Goal: Transaction & Acquisition: Purchase product/service

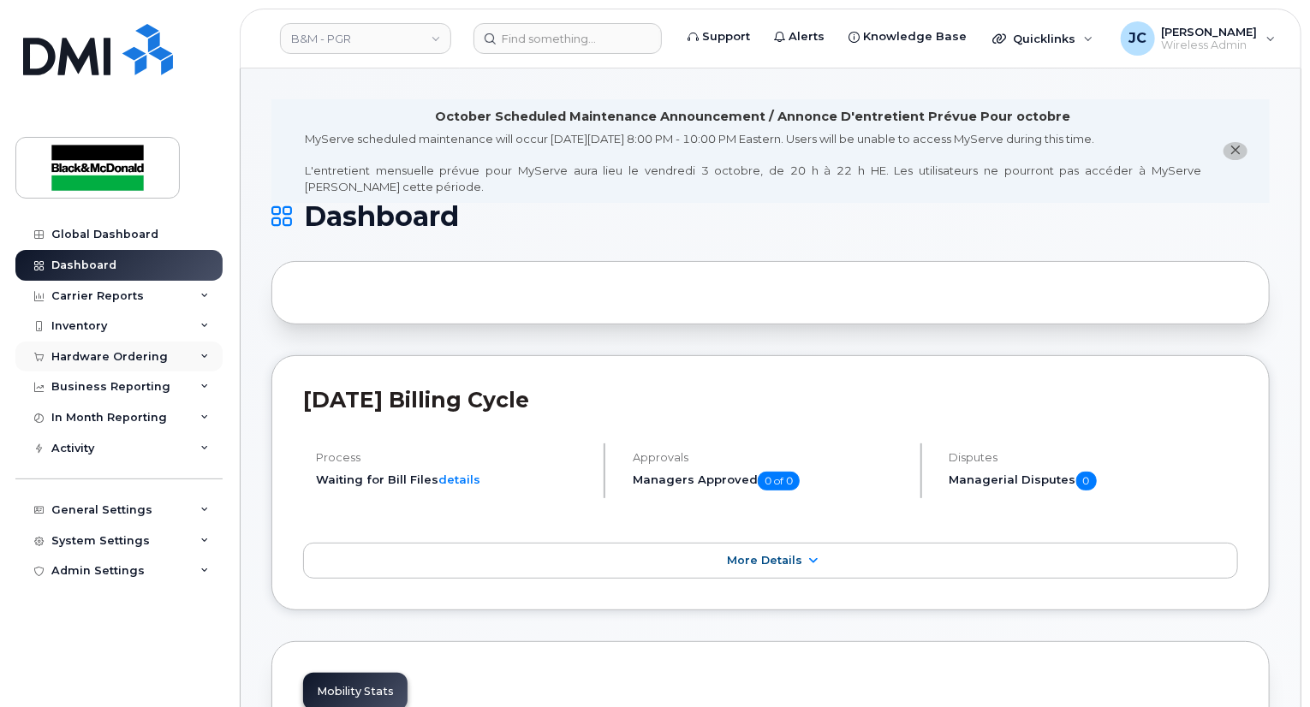
click at [154, 357] on div "Hardware Ordering" at bounding box center [109, 357] width 116 height 14
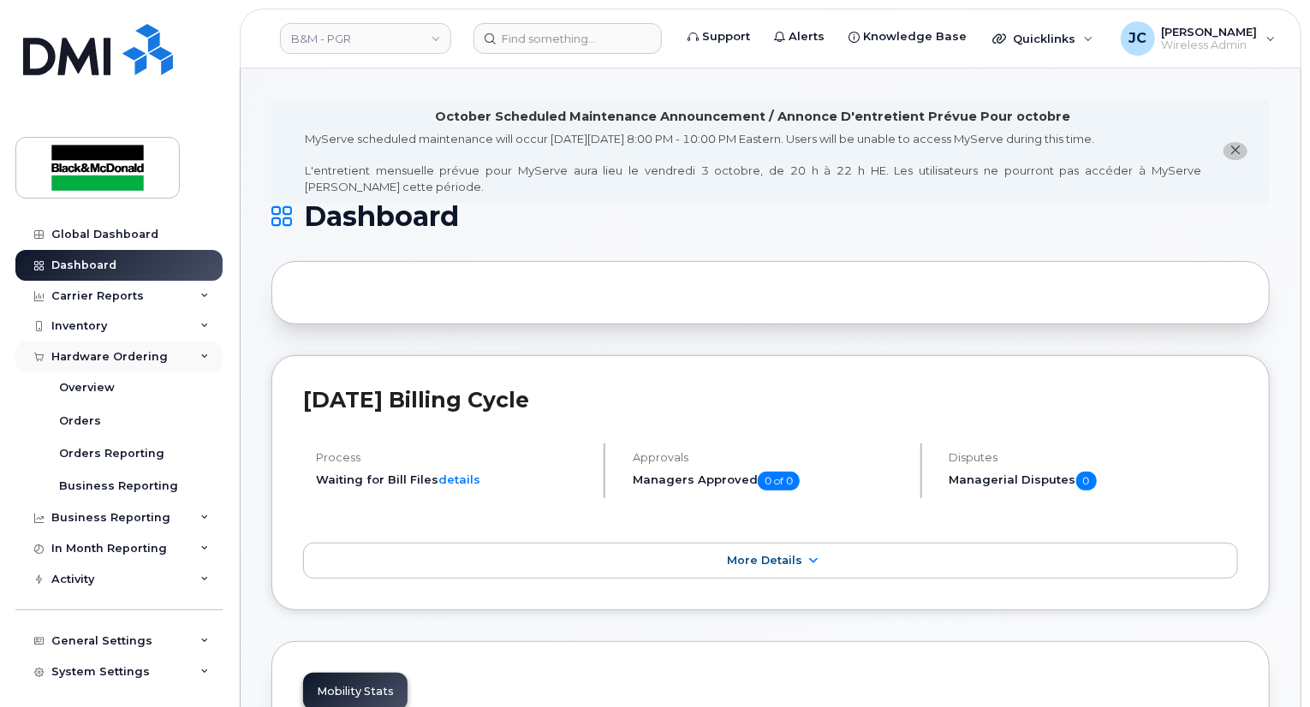
click at [99, 357] on div "Hardware Ordering" at bounding box center [109, 357] width 116 height 14
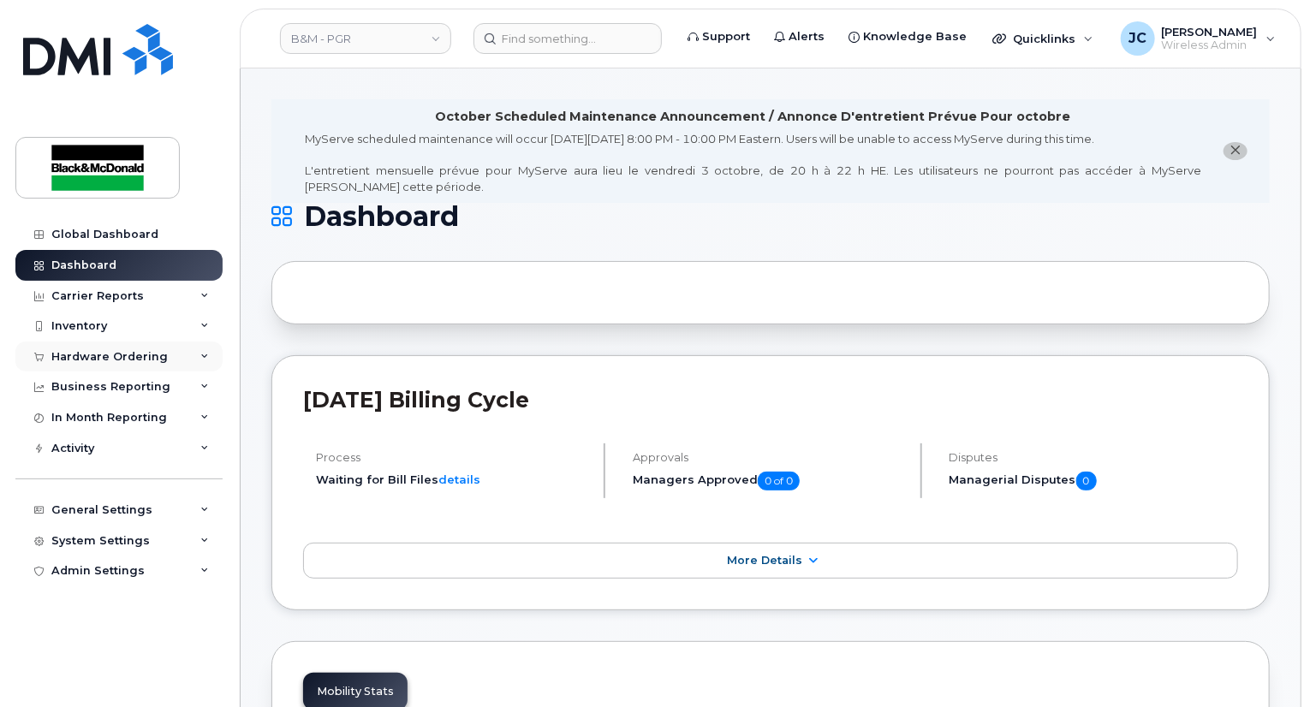
click at [99, 357] on div "Hardware Ordering" at bounding box center [109, 357] width 116 height 14
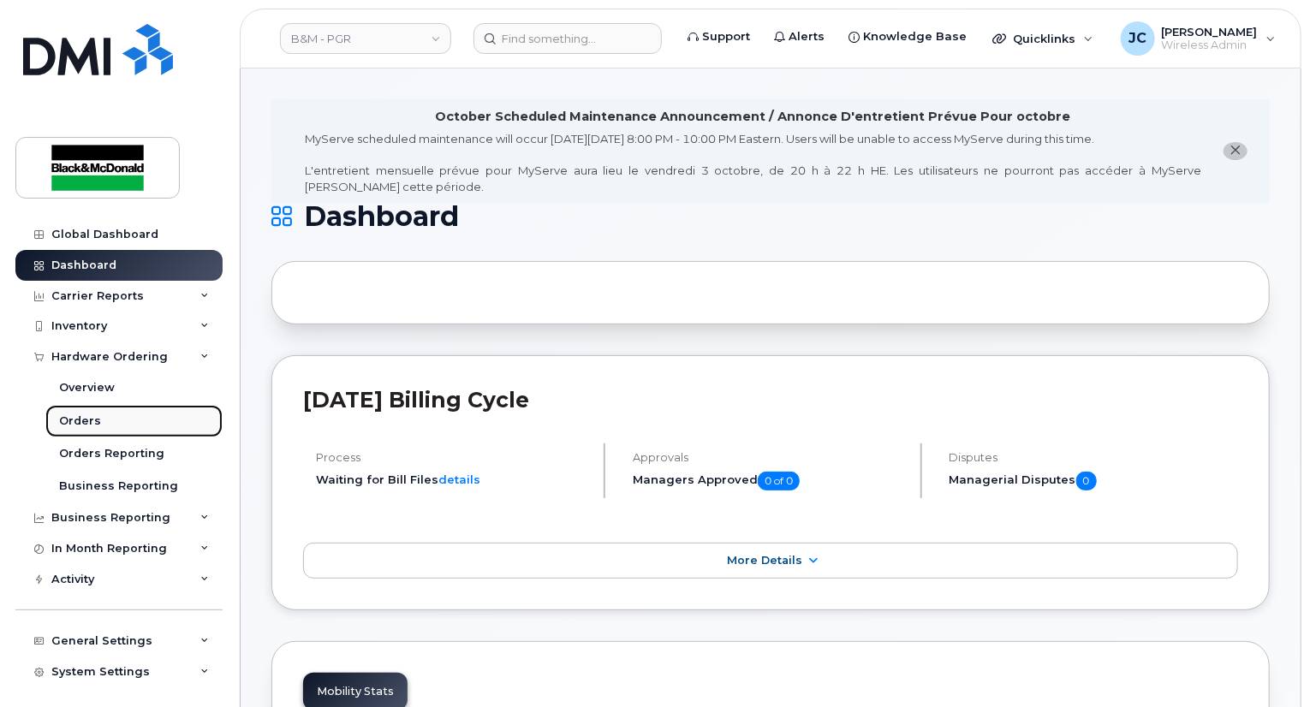
click at [74, 419] on div "Orders" at bounding box center [80, 421] width 42 height 15
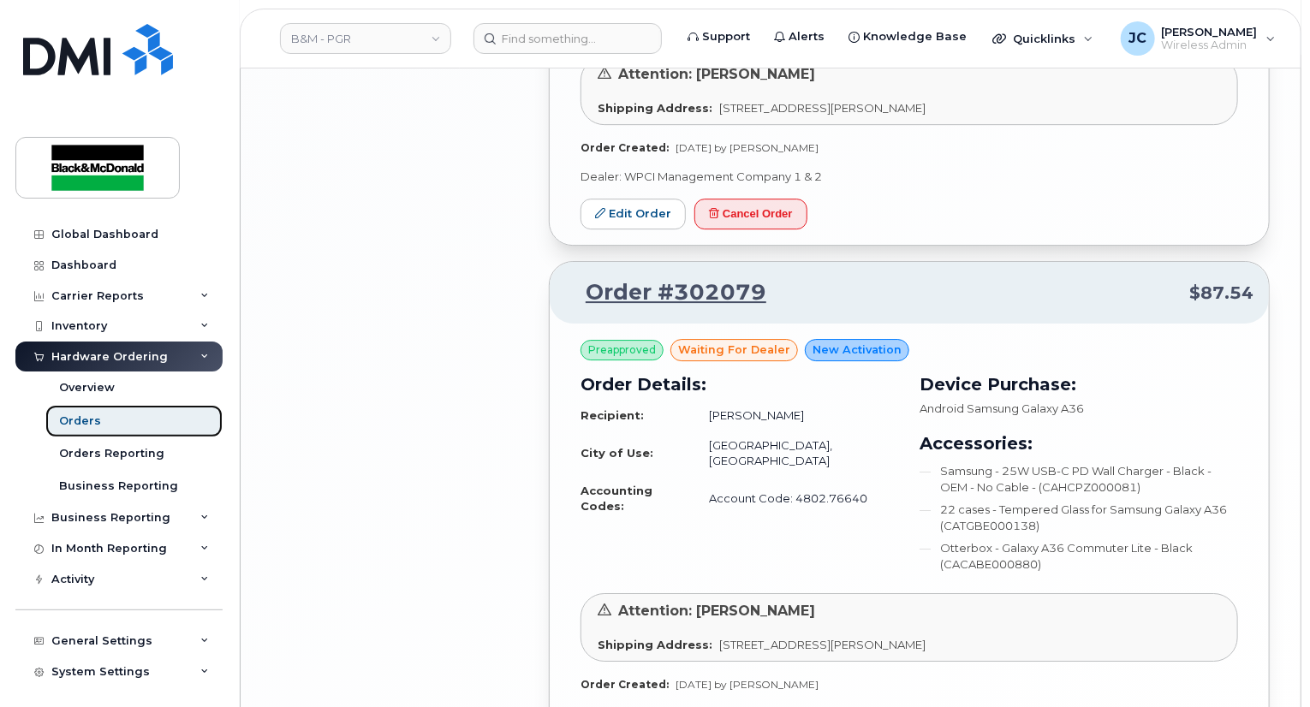
scroll to position [2656, 0]
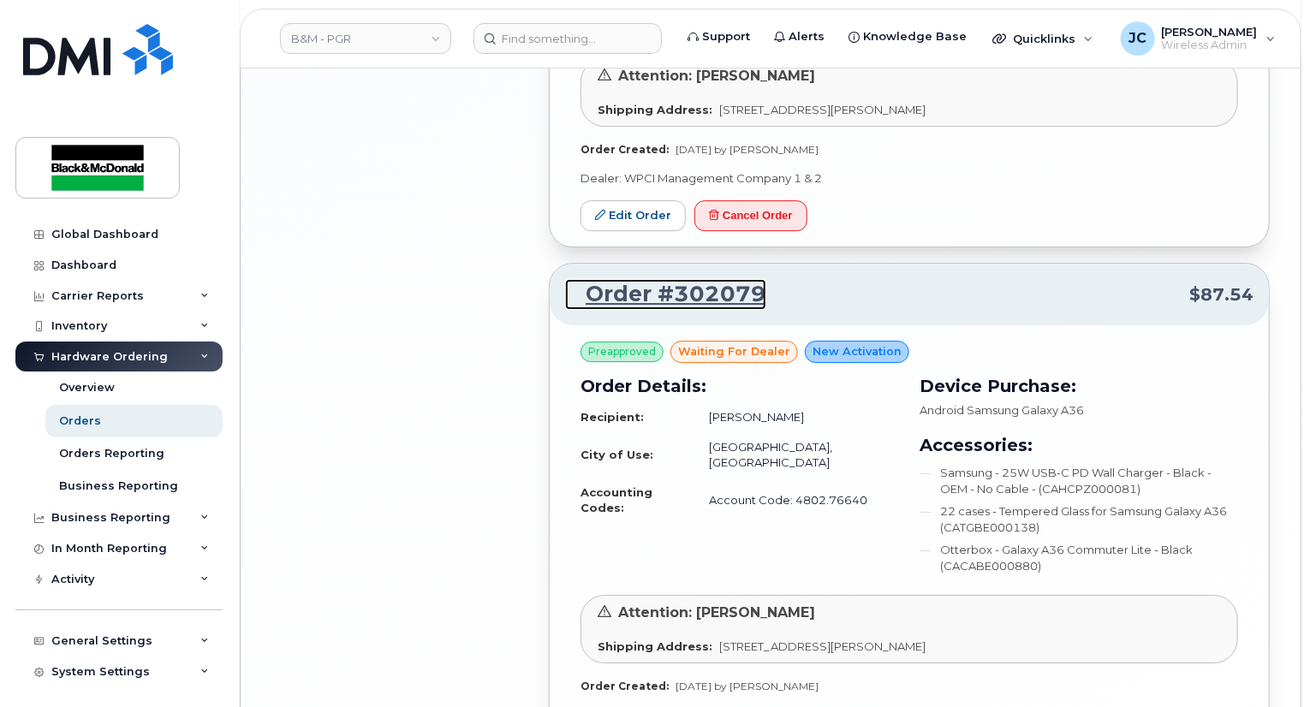
click at [640, 295] on link "Order #302079" at bounding box center [665, 294] width 201 height 31
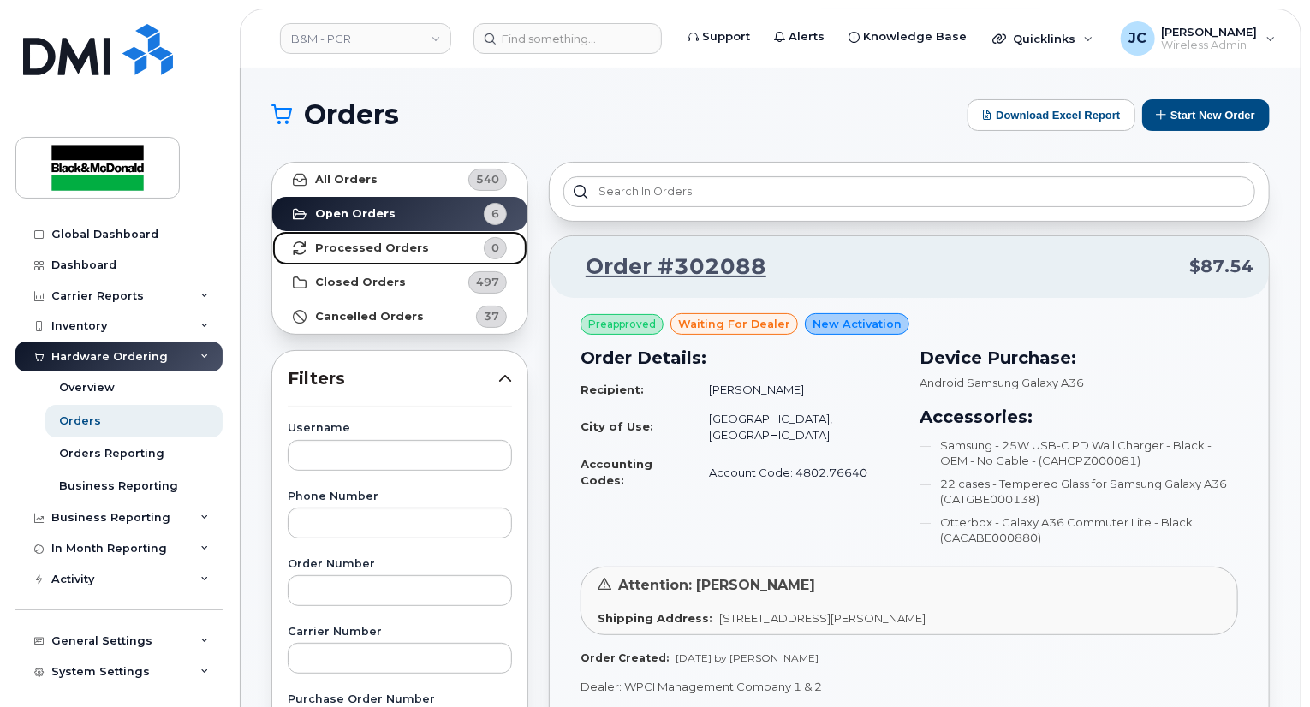
click at [390, 255] on link "Processed Orders 0" at bounding box center [399, 248] width 255 height 34
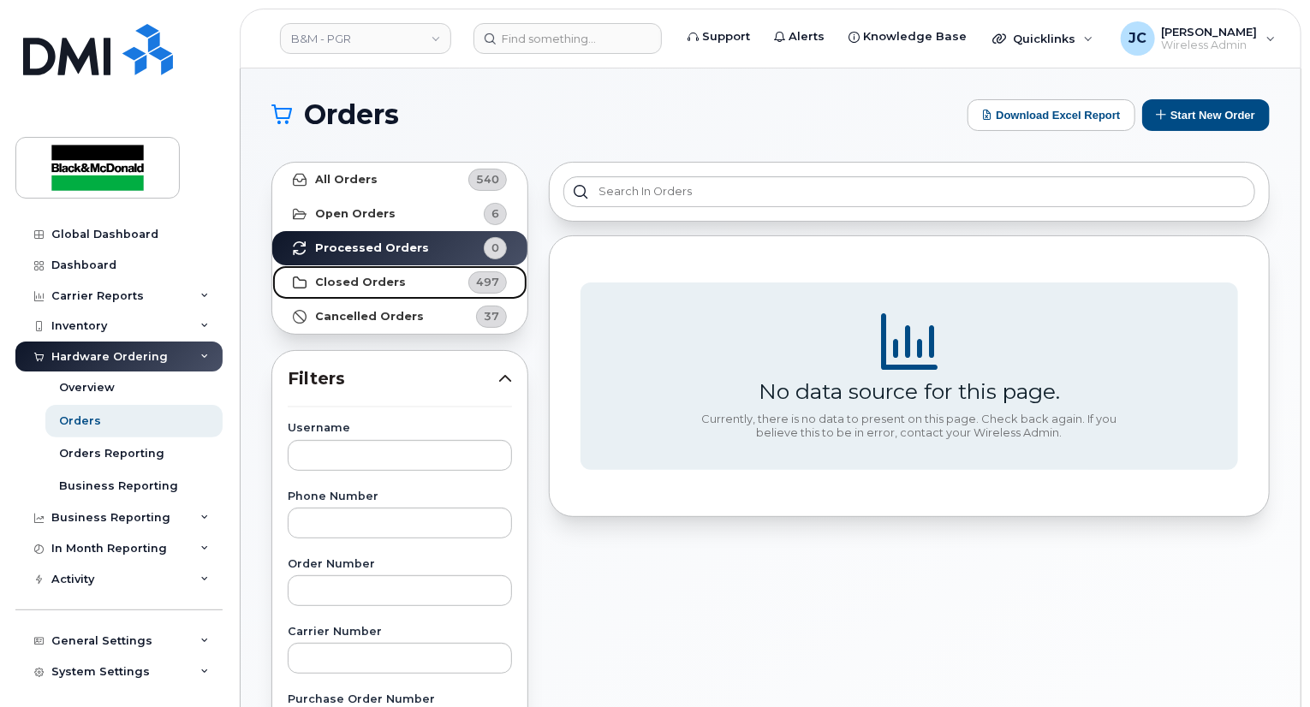
click at [380, 286] on strong "Closed Orders" at bounding box center [360, 283] width 91 height 14
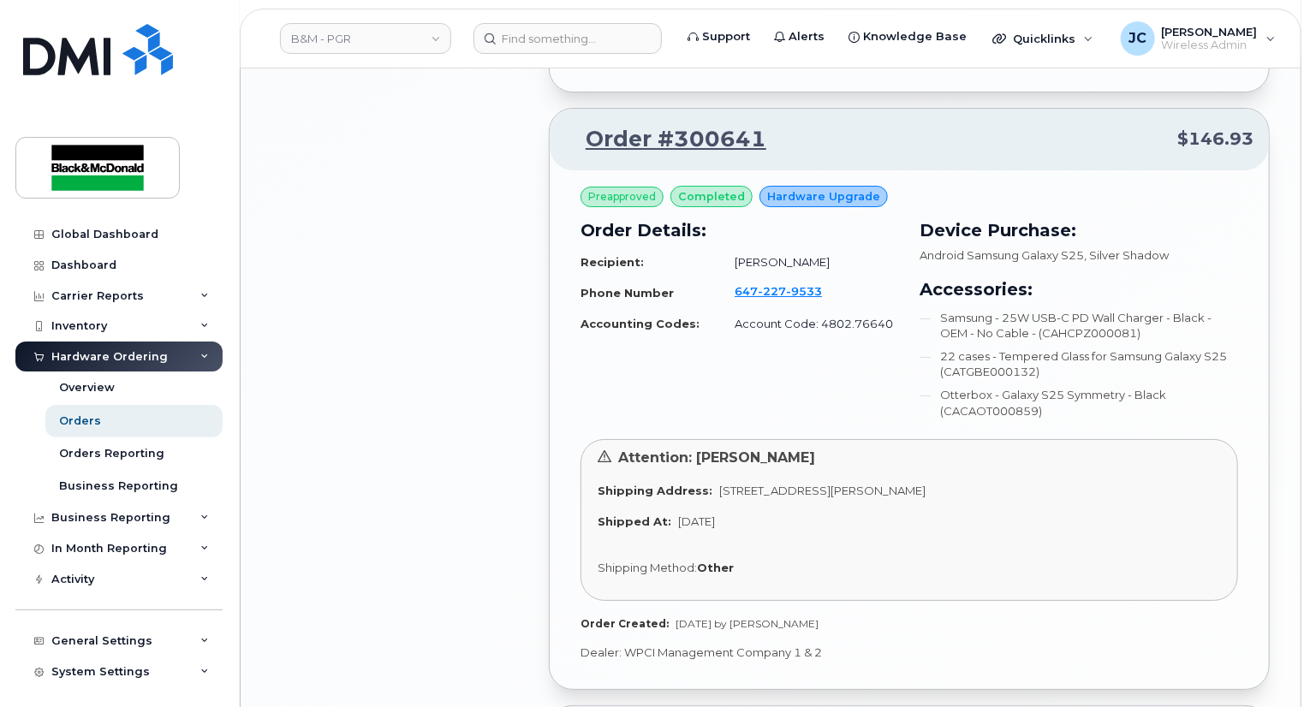
scroll to position [3082, 0]
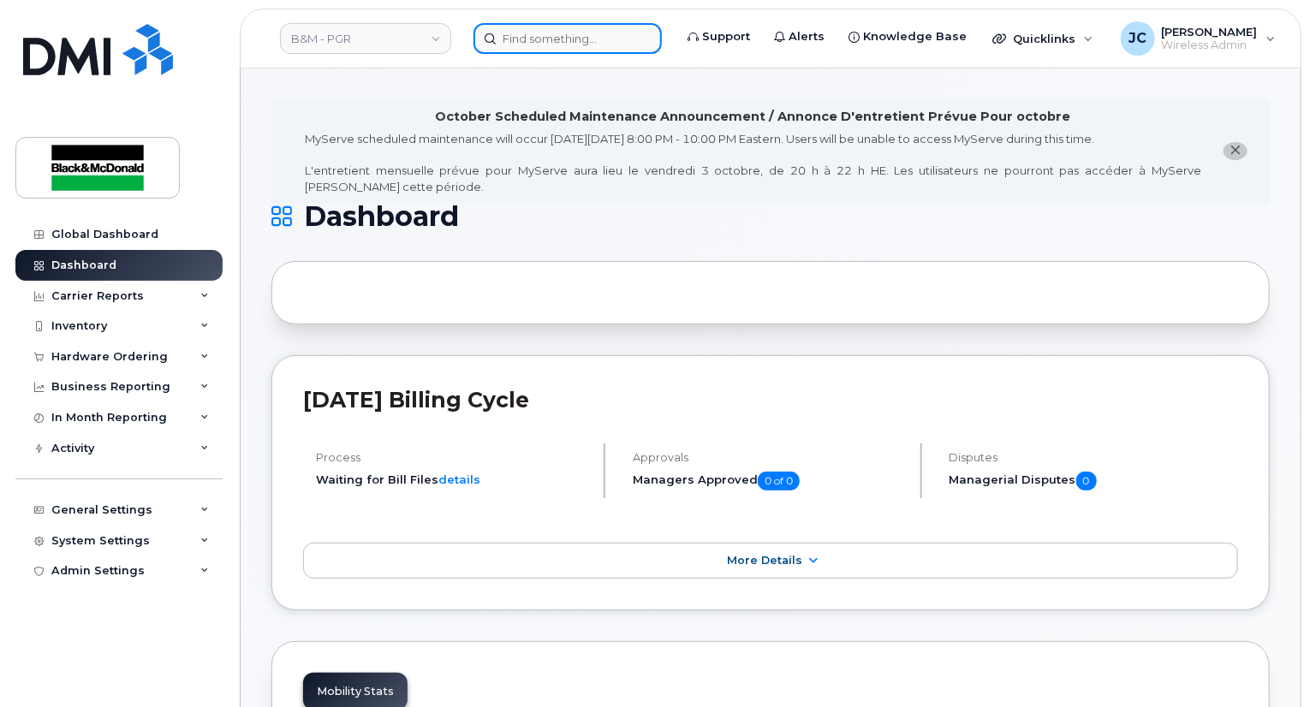
click at [534, 40] on input at bounding box center [567, 38] width 188 height 31
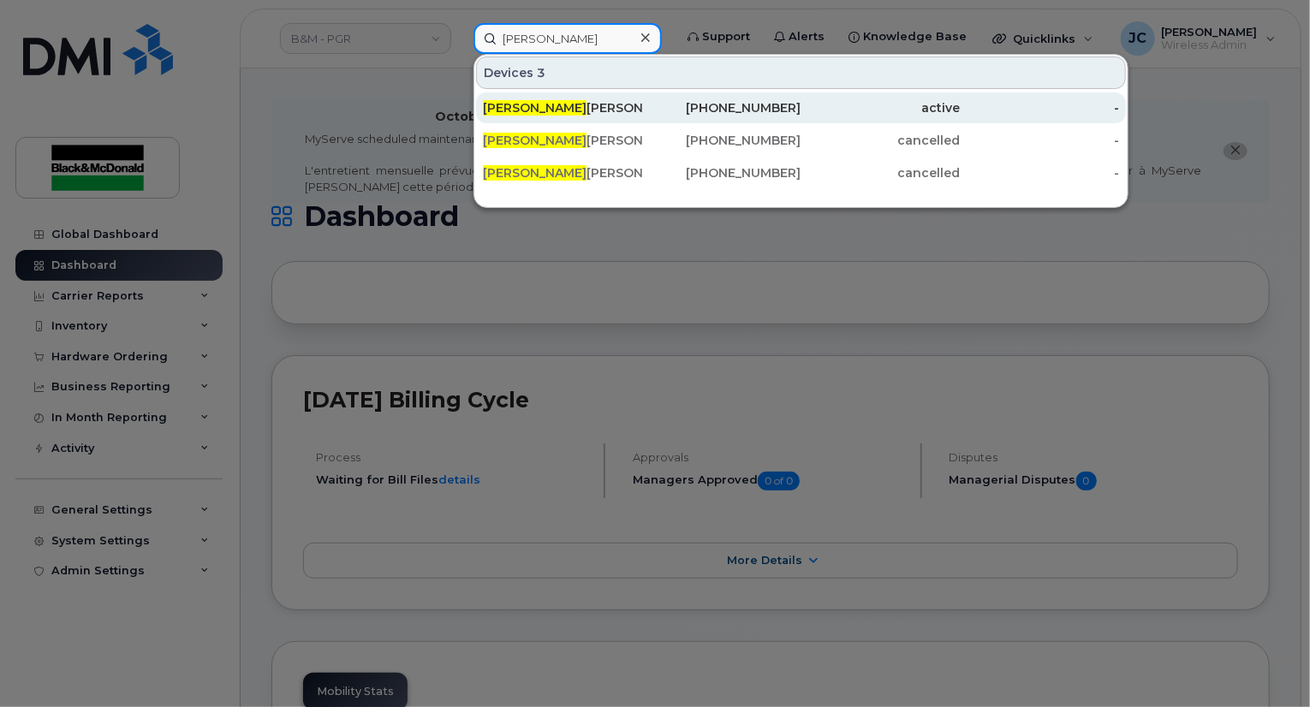
type input "nick"
click at [746, 108] on div "905-213-5226" at bounding box center [721, 107] width 159 height 17
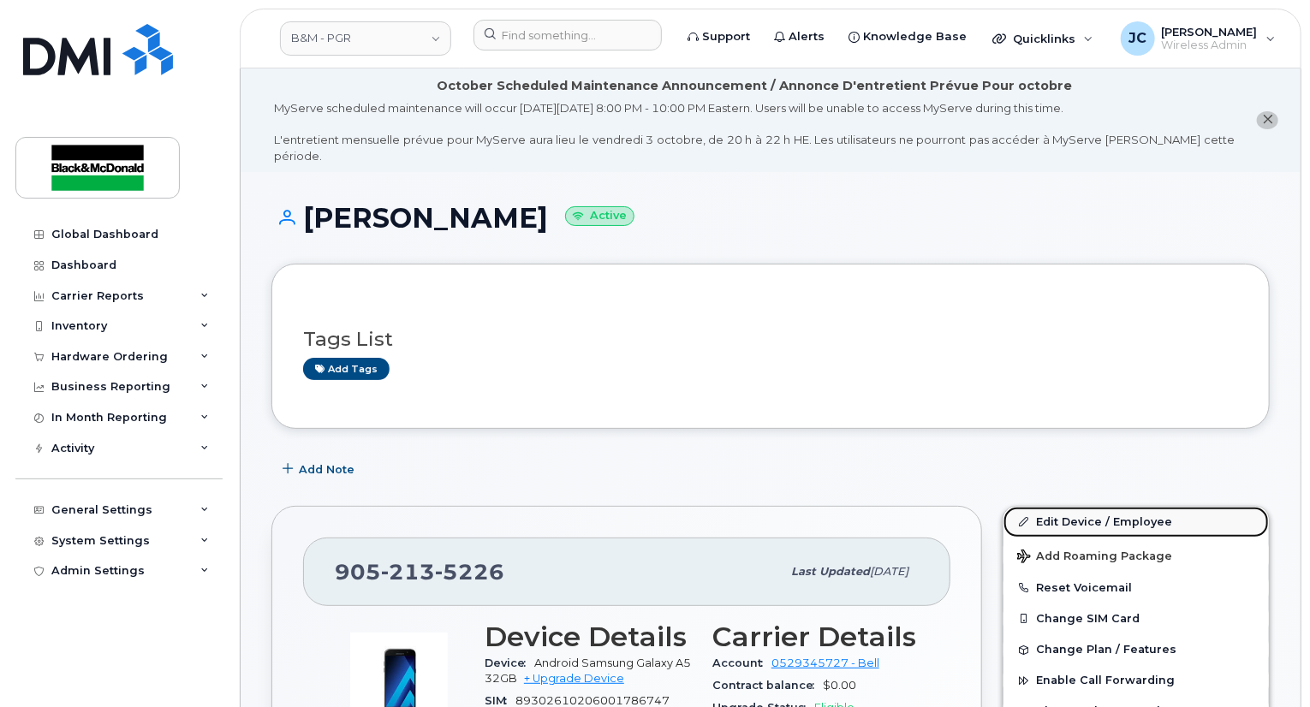
click at [1064, 508] on link "Edit Device / Employee" at bounding box center [1135, 522] width 265 height 31
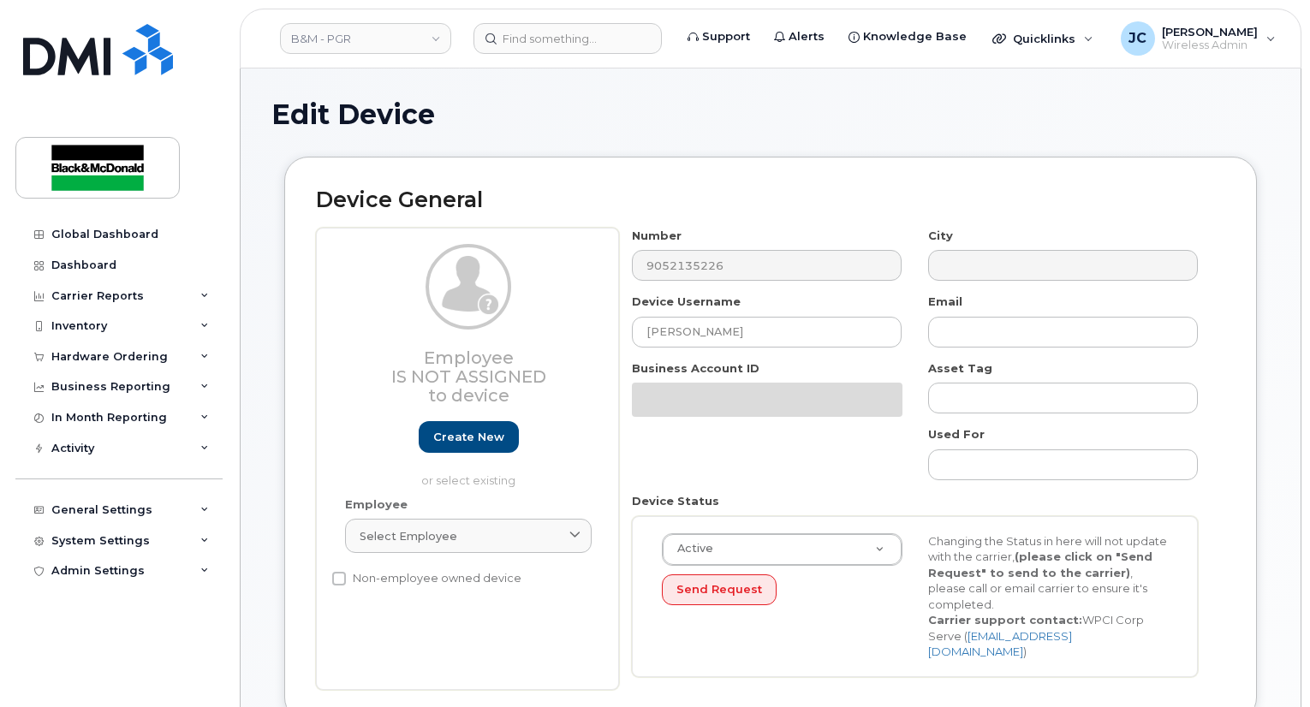
select select "91357"
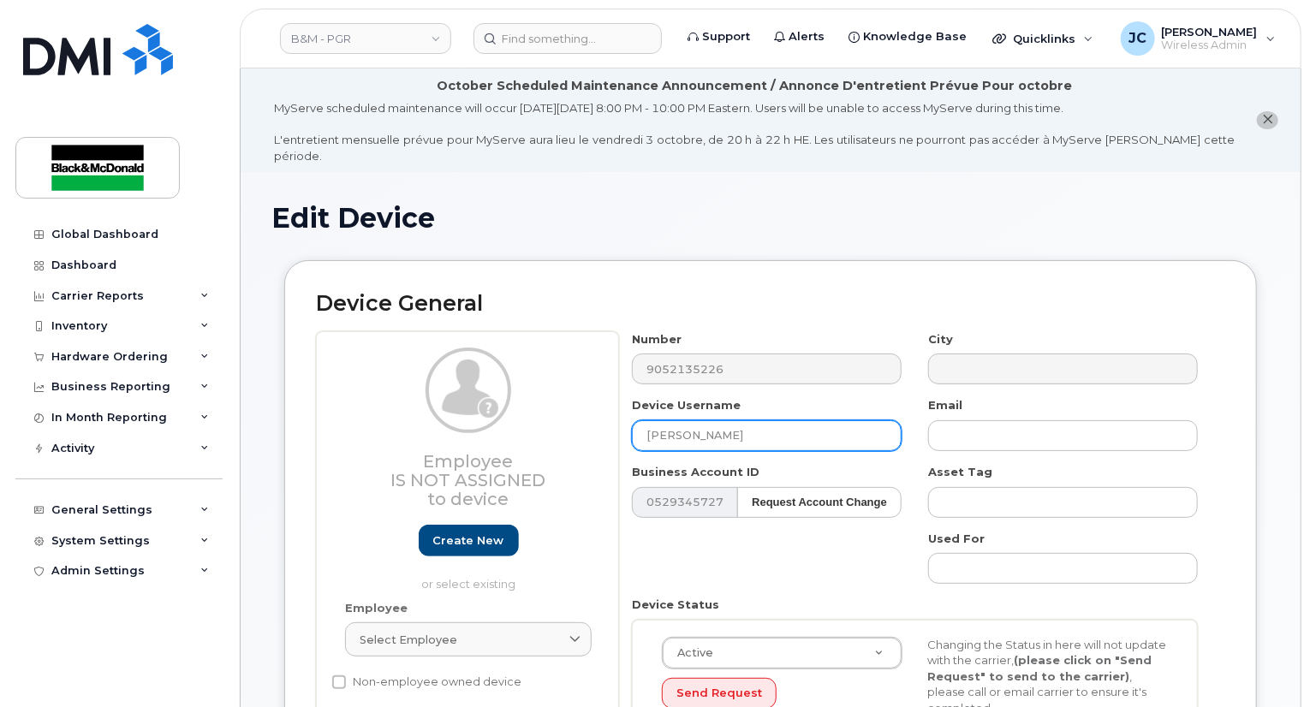
drag, startPoint x: 733, startPoint y: 415, endPoint x: 450, endPoint y: 411, distance: 282.6
click at [450, 411] on div "Employee Is not assigned to device Create new or select existing Employee Selec…" at bounding box center [770, 562] width 909 height 462
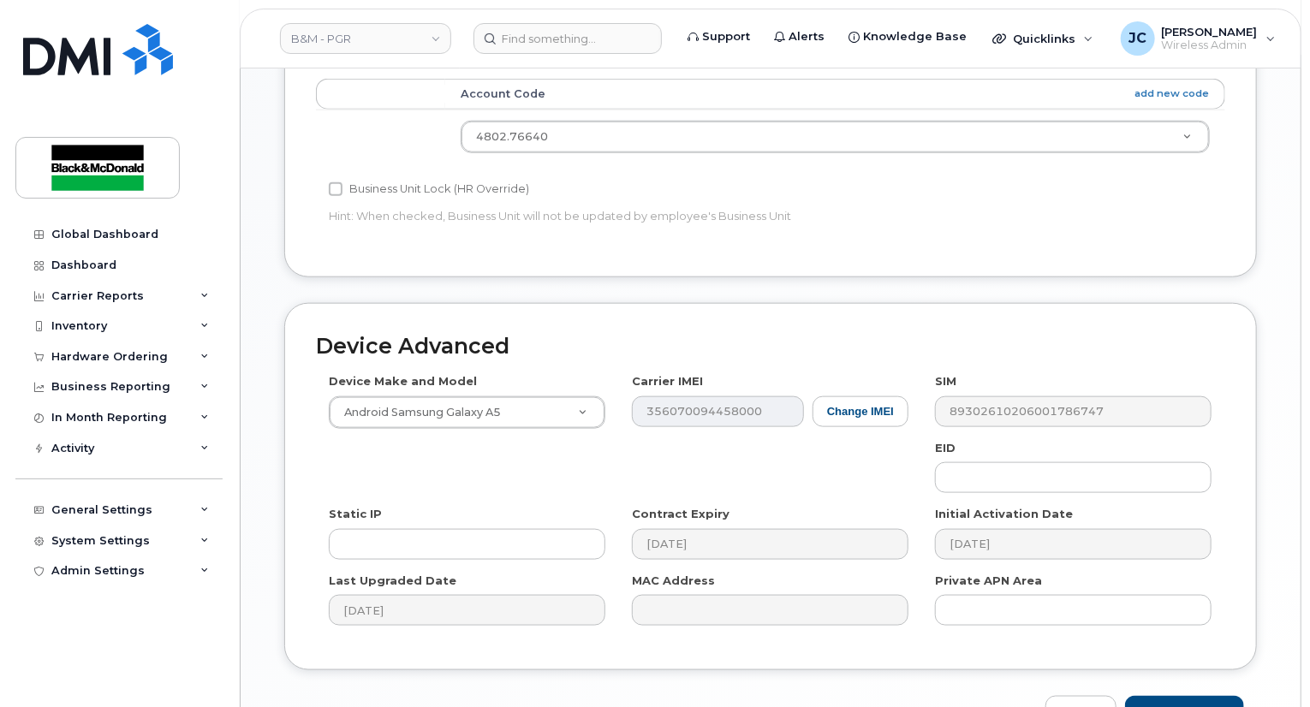
scroll to position [914, 0]
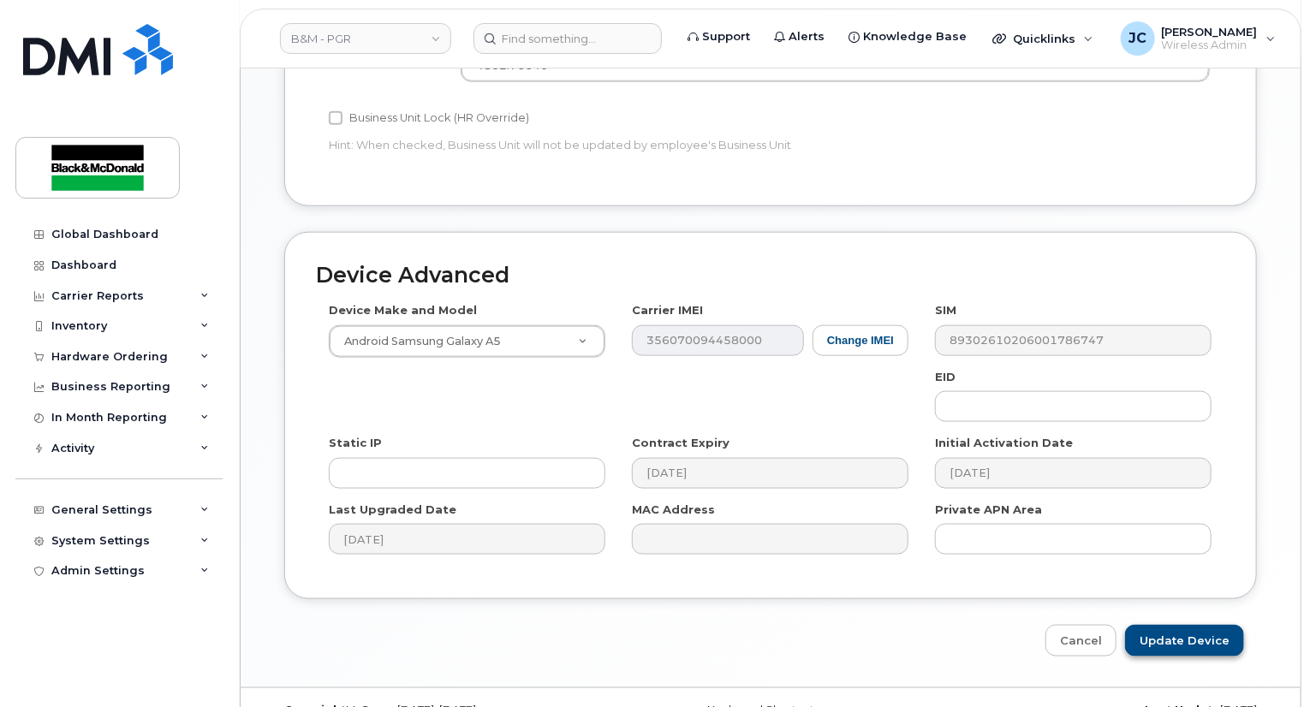
type input "Spare 4"
click at [1182, 625] on input "Update Device" at bounding box center [1184, 641] width 119 height 32
type input "Saving..."
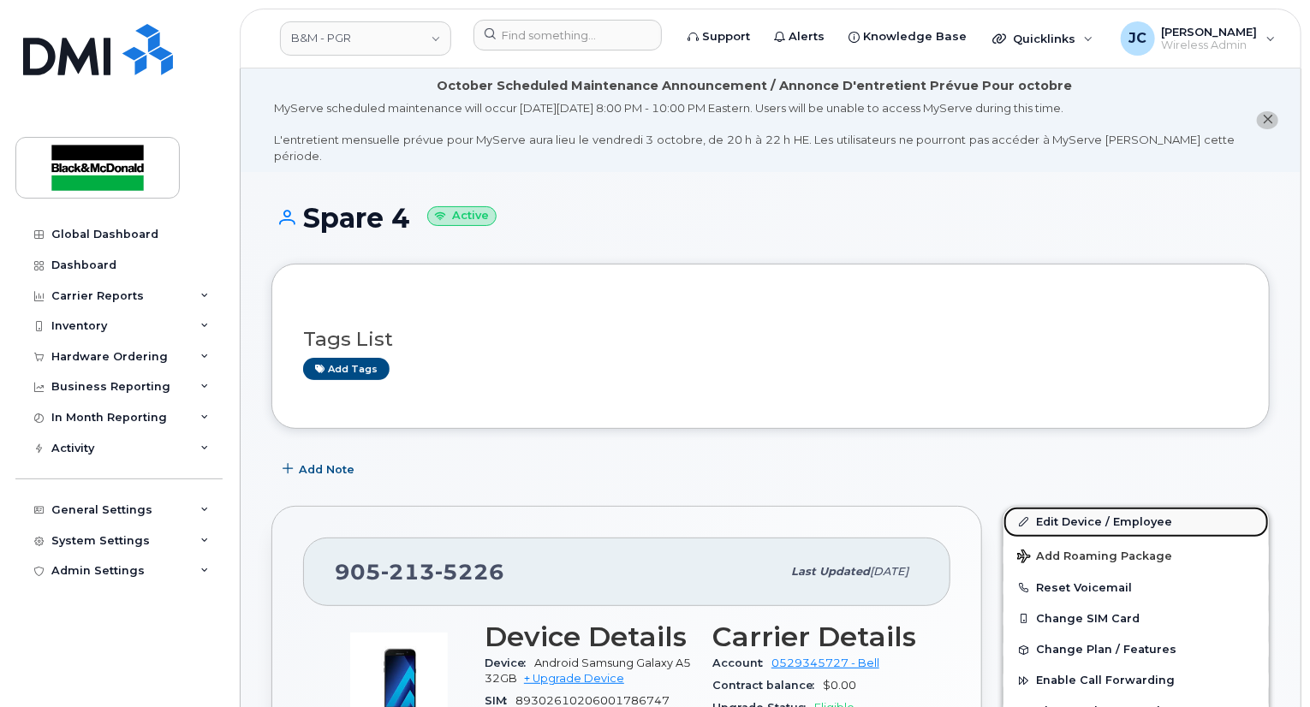
click at [1055, 507] on link "Edit Device / Employee" at bounding box center [1135, 522] width 265 height 31
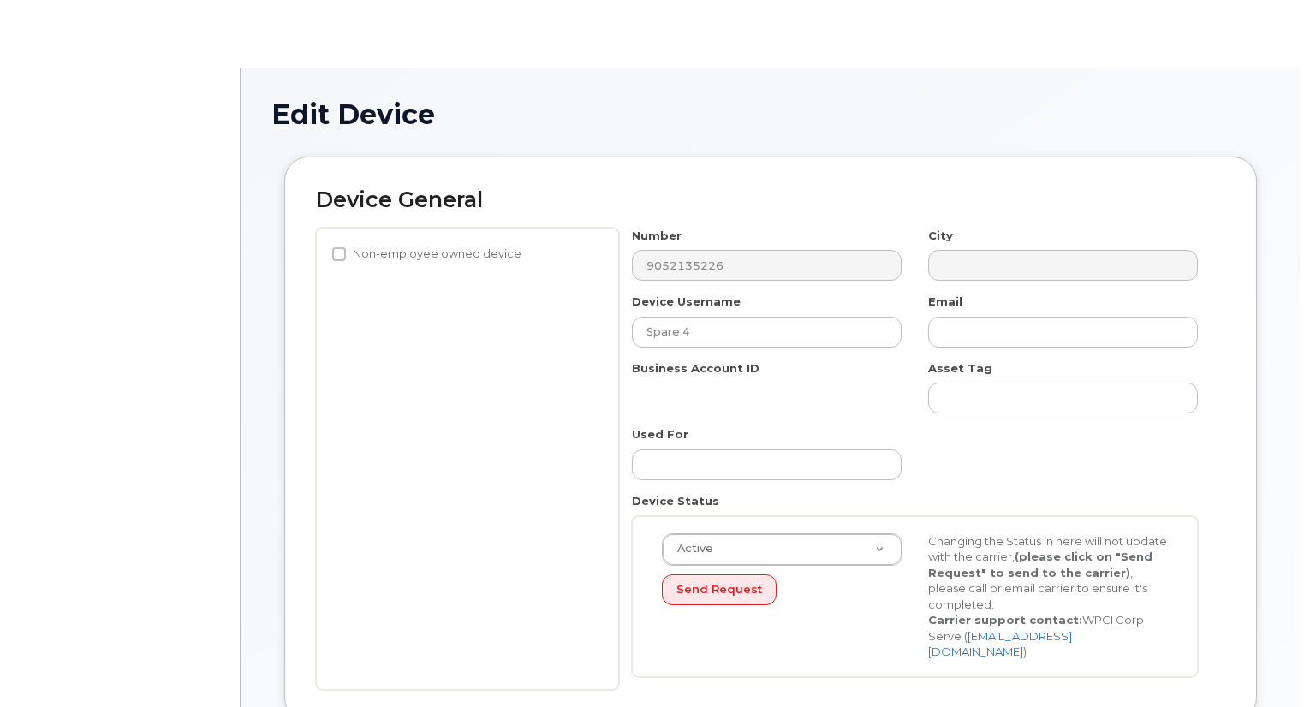
select select "91357"
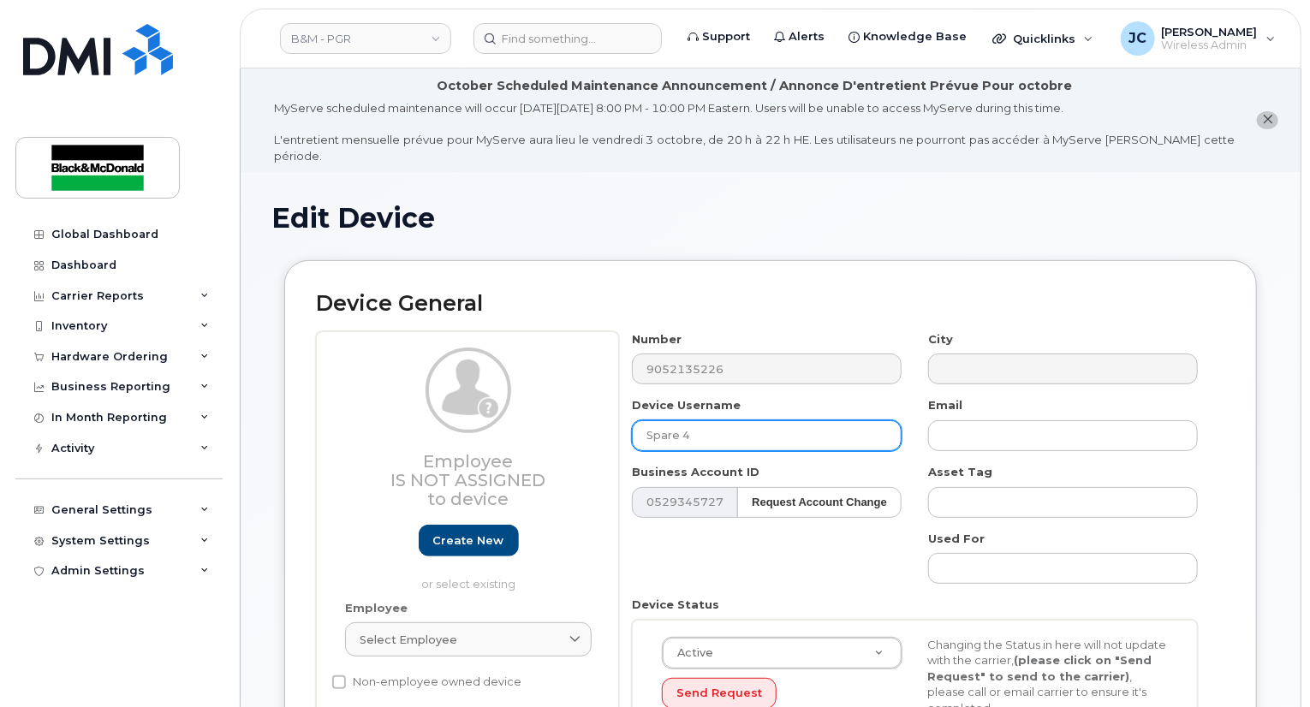
drag, startPoint x: 708, startPoint y: 423, endPoint x: 502, endPoint y: 430, distance: 206.4
click at [502, 430] on div "Employee Is not assigned to device Create new or select existing Employee Selec…" at bounding box center [770, 562] width 909 height 462
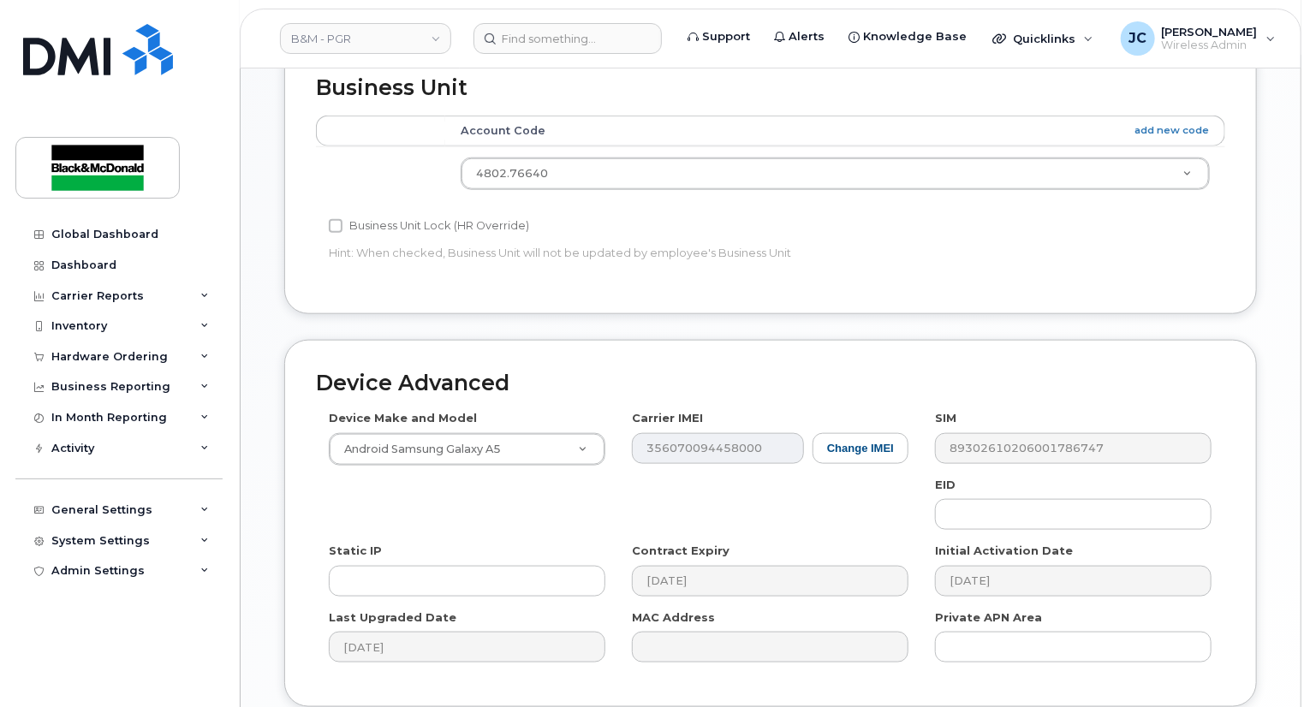
scroll to position [914, 0]
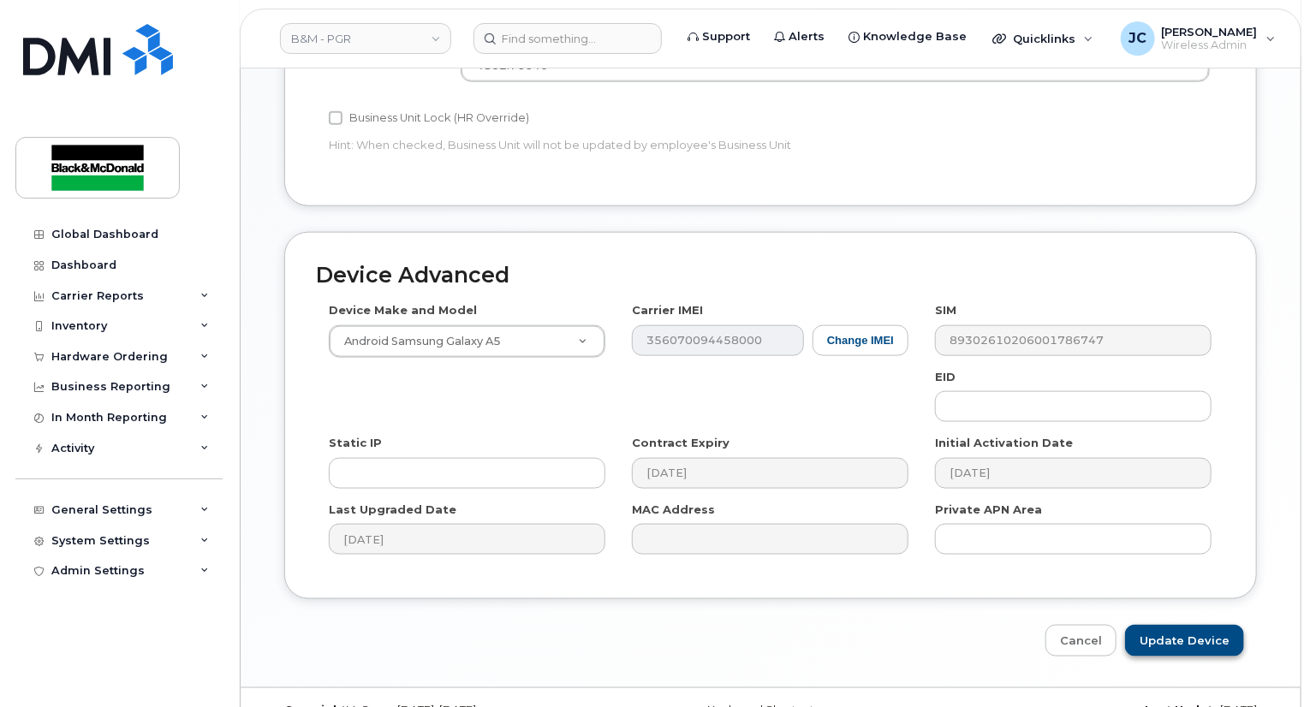
type input "[PERSON_NAME]"
click at [1190, 625] on input "Update Device" at bounding box center [1184, 641] width 119 height 32
type input "Saving..."
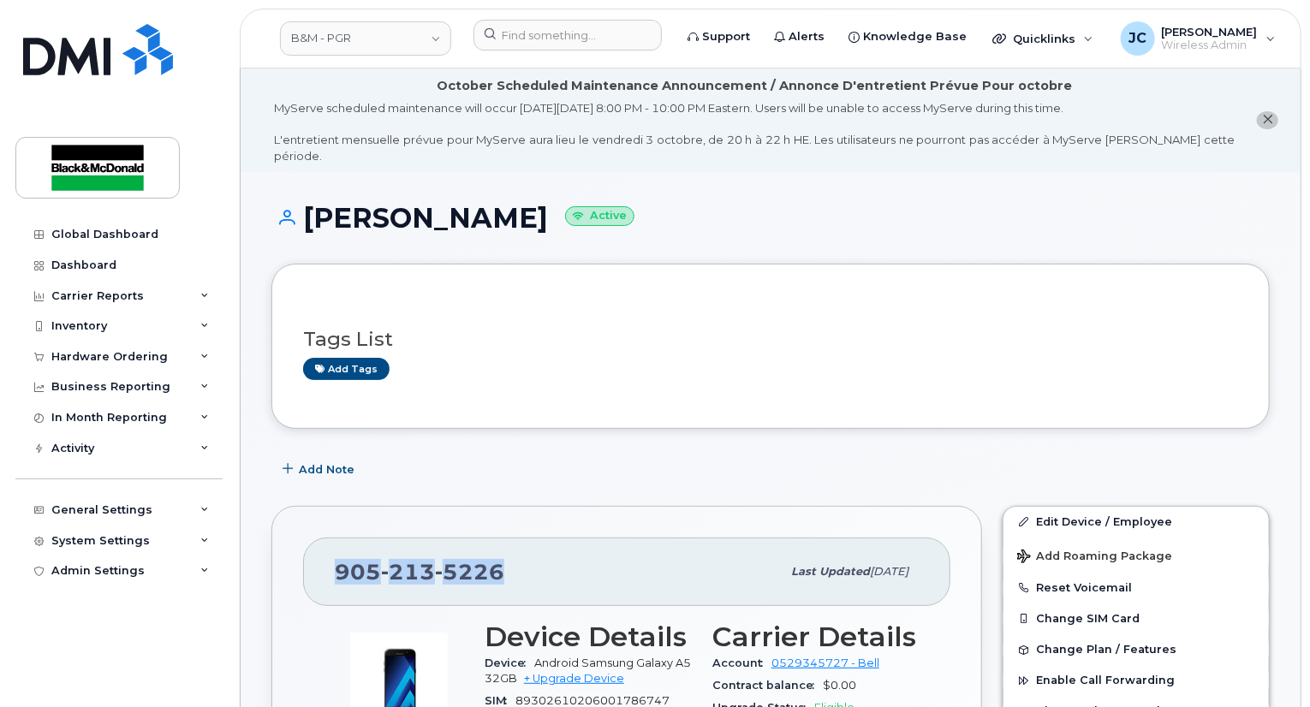
drag, startPoint x: 514, startPoint y: 549, endPoint x: 303, endPoint y: 556, distance: 210.7
click at [303, 556] on div "905 213 5226 Last updated Oct 02, 2025" at bounding box center [626, 572] width 647 height 68
copy span "905 213 5226"
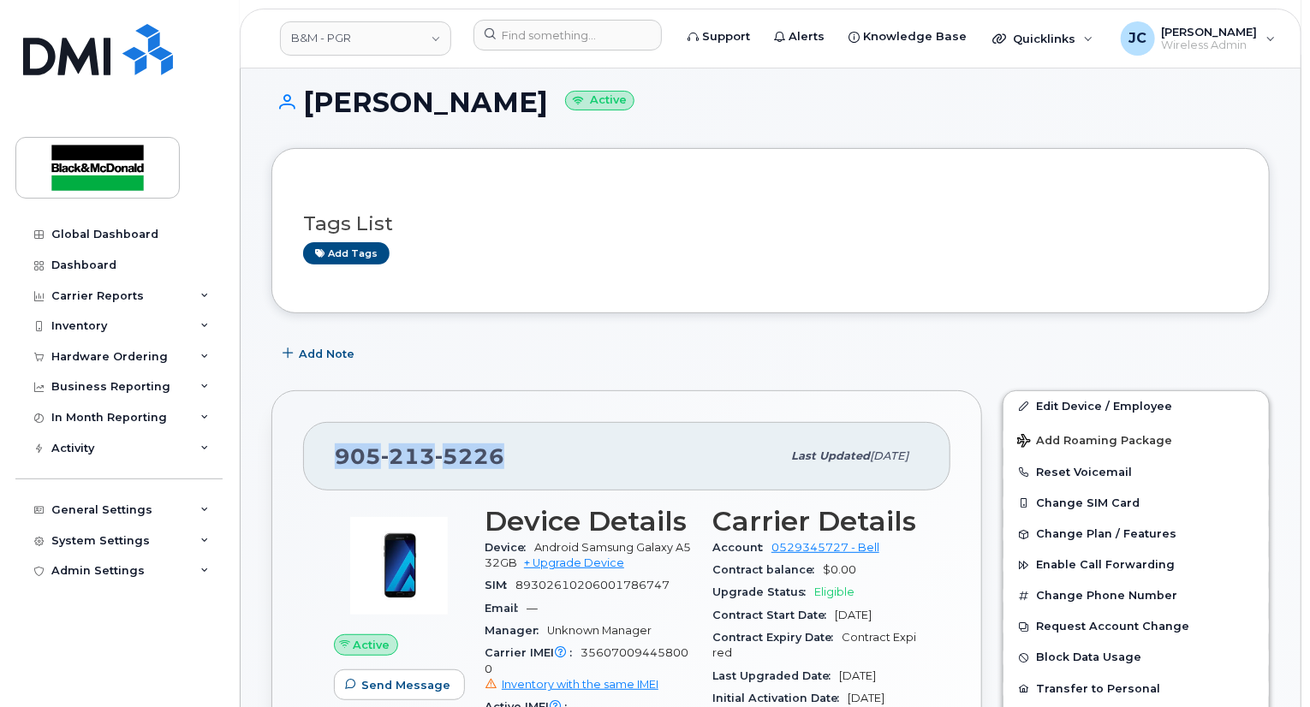
scroll to position [86, 0]
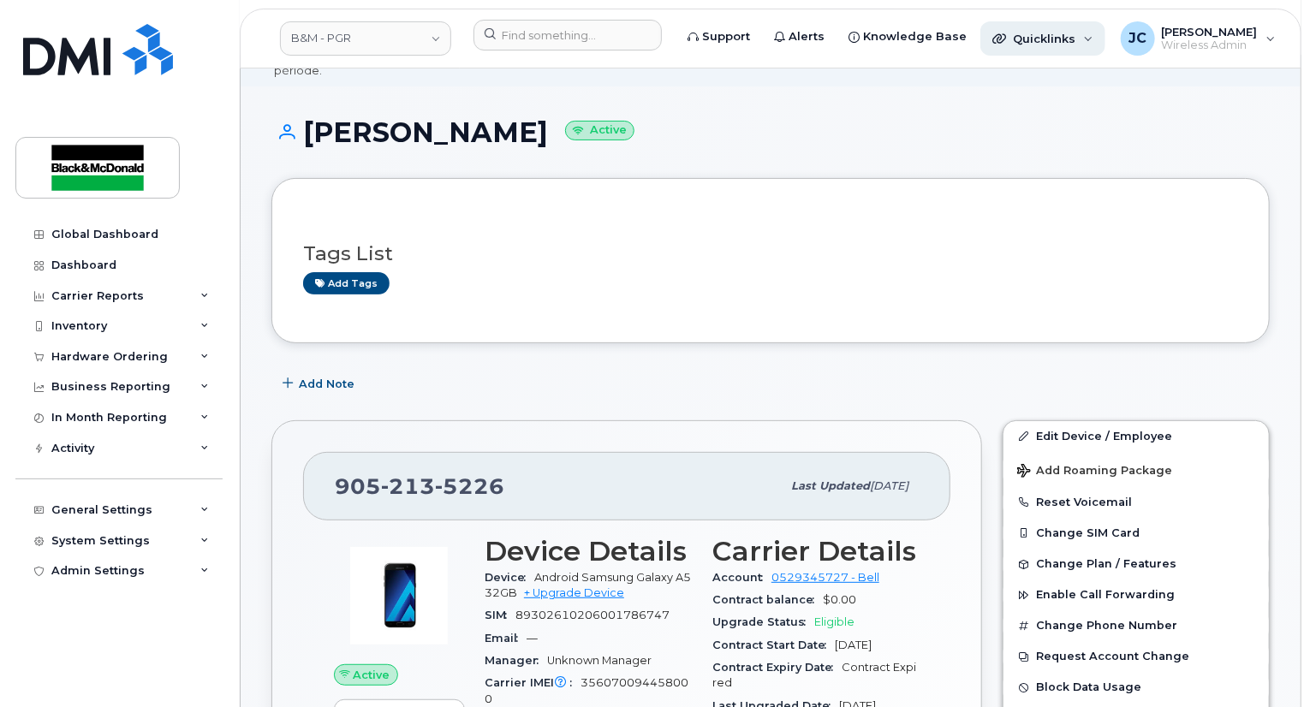
click at [1030, 33] on span "Quicklinks" at bounding box center [1044, 39] width 62 height 14
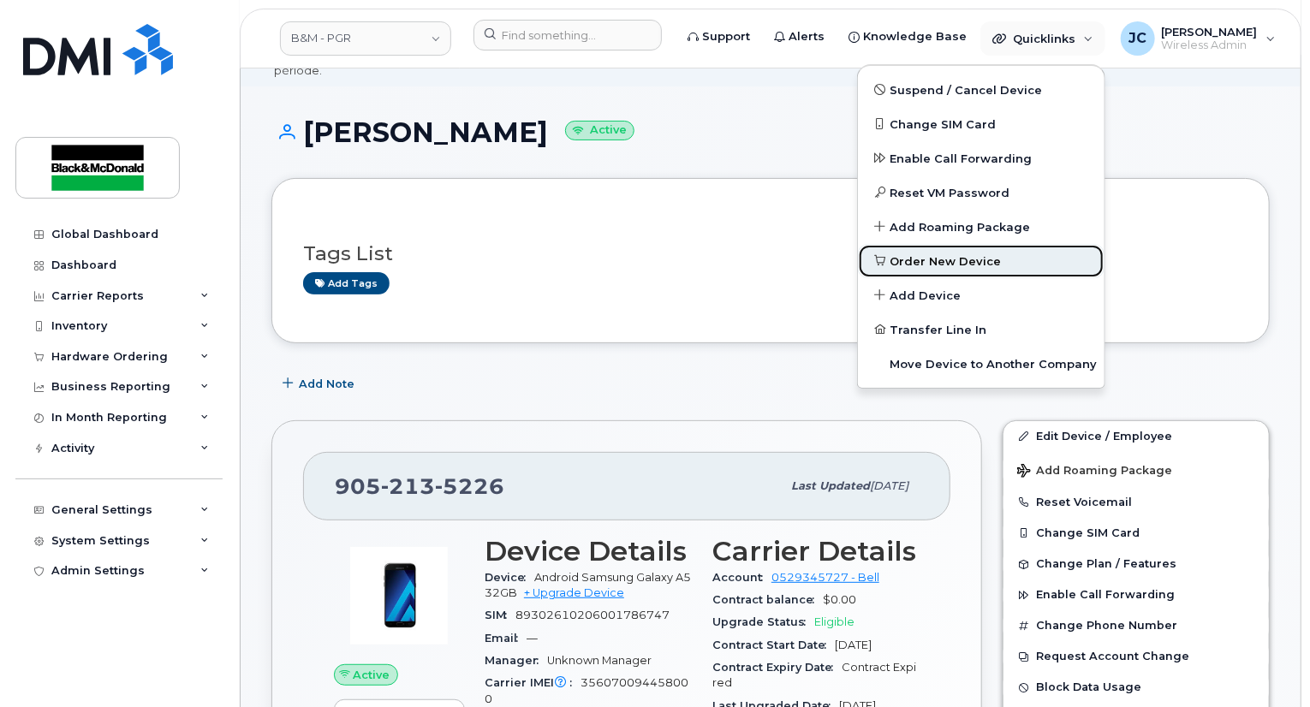
click at [919, 262] on span "Order New Device" at bounding box center [945, 261] width 111 height 17
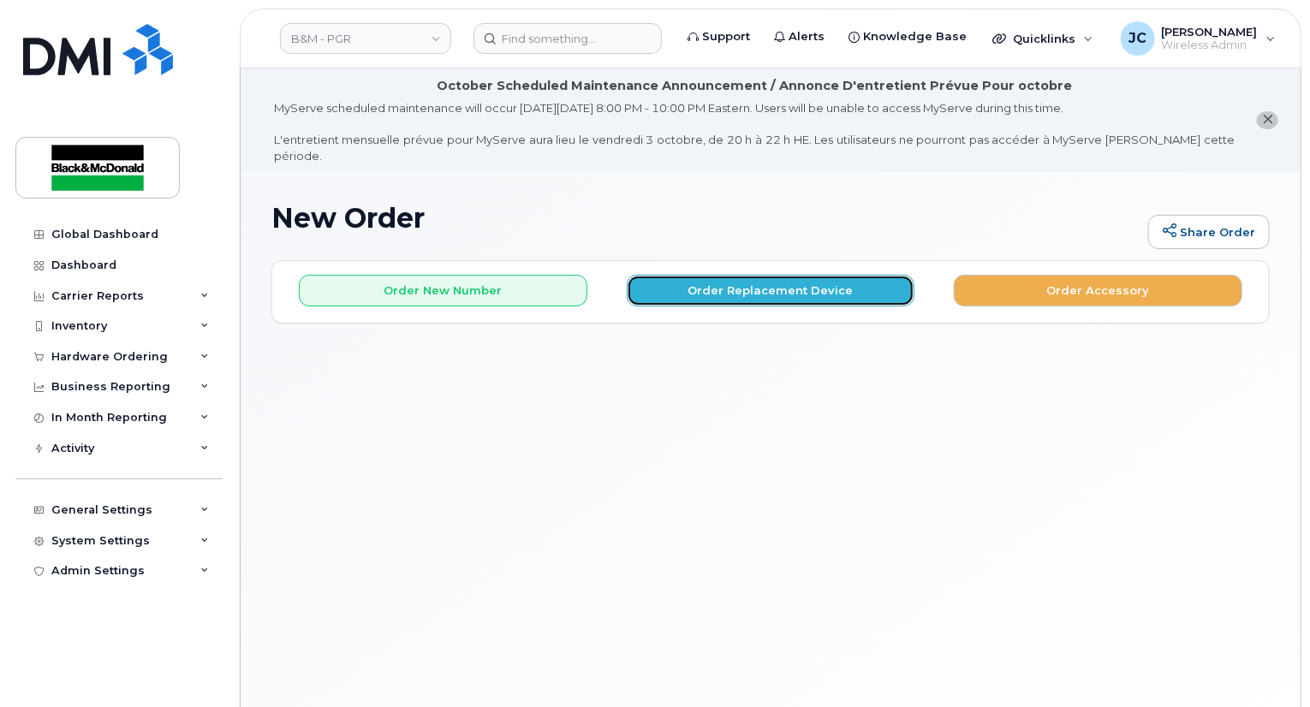
click at [746, 277] on button "Order Replacement Device" at bounding box center [771, 291] width 289 height 32
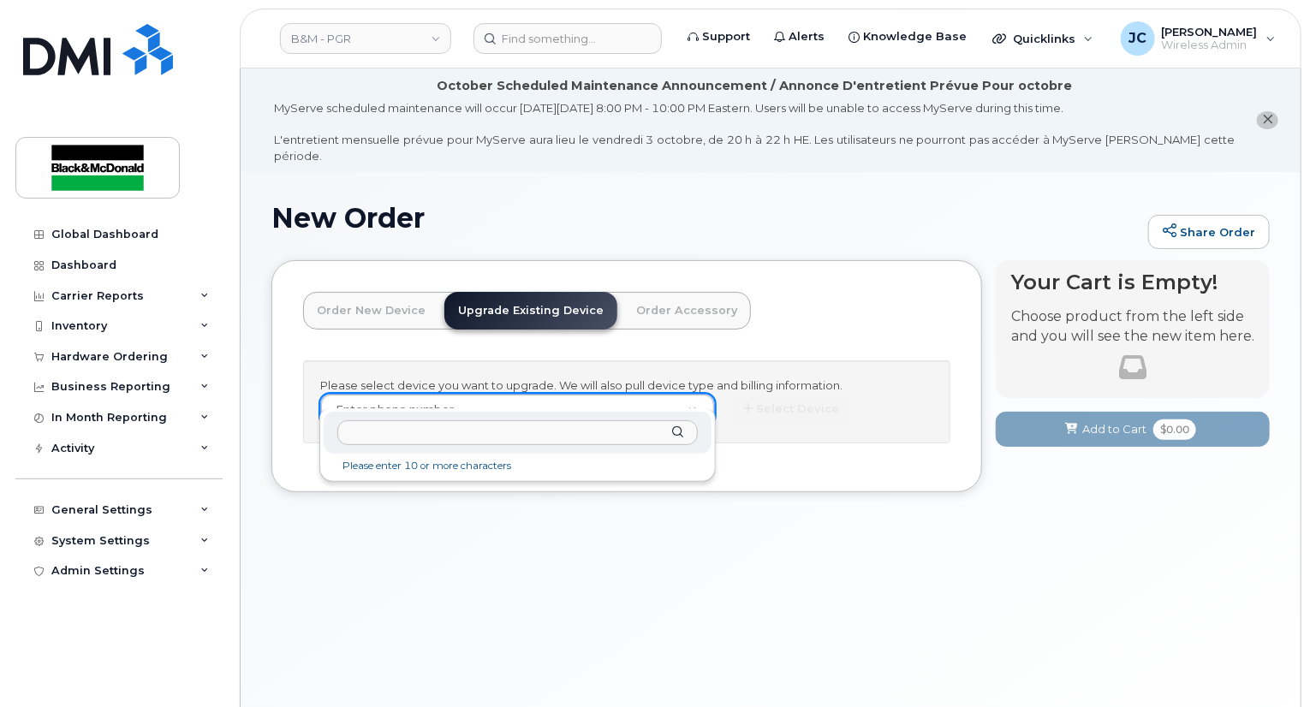
click at [370, 426] on input "text" at bounding box center [517, 432] width 360 height 25
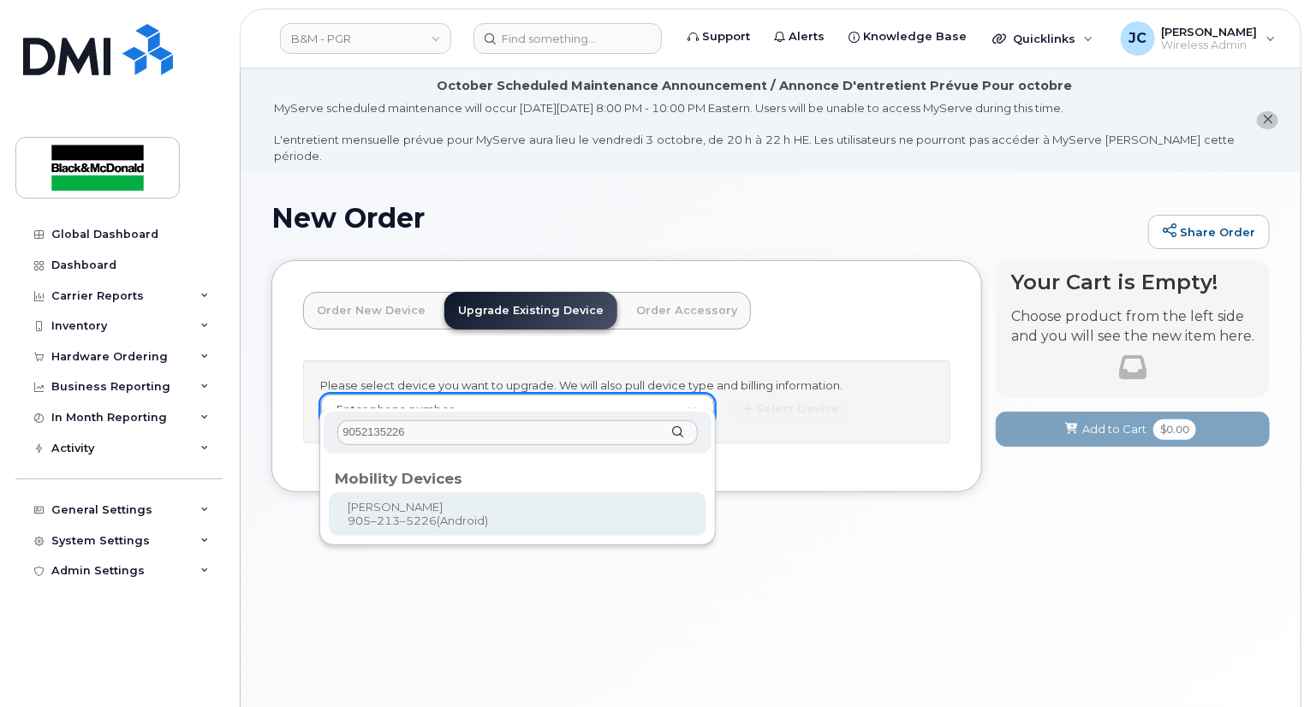
type input "9052135226"
type input "552237"
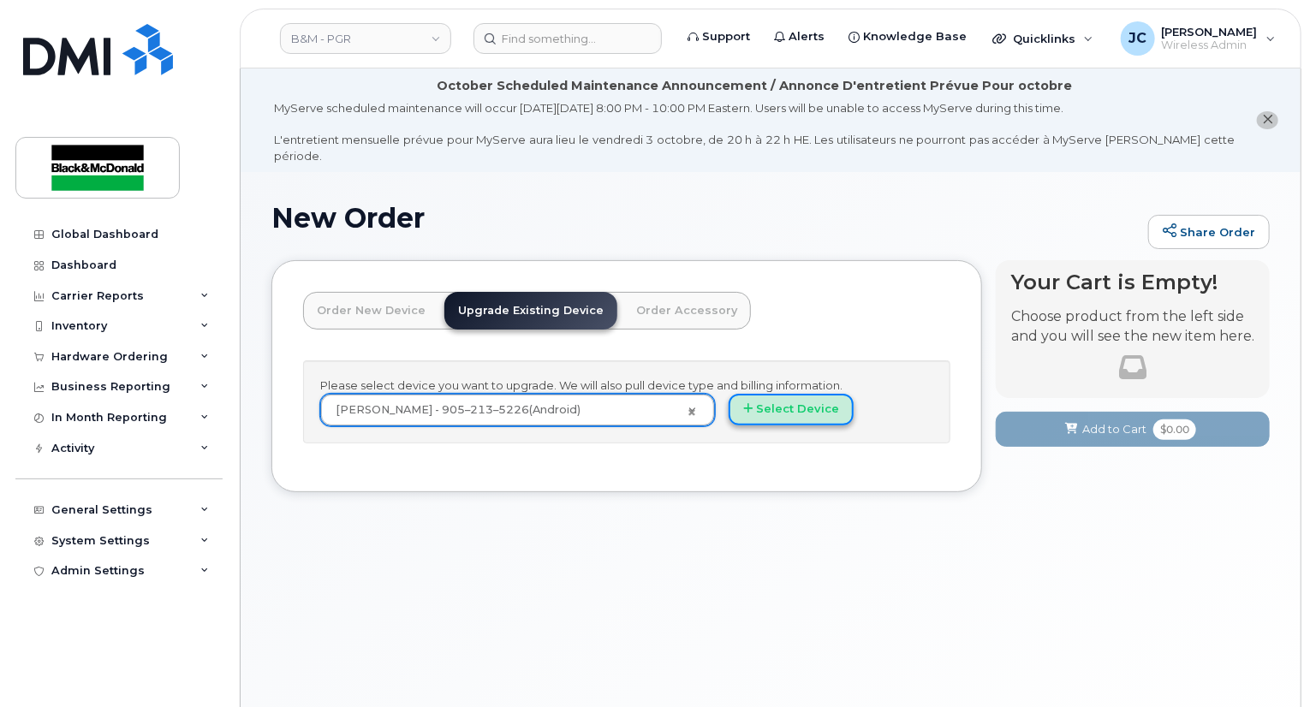
click at [798, 398] on button "Select Device" at bounding box center [791, 410] width 125 height 32
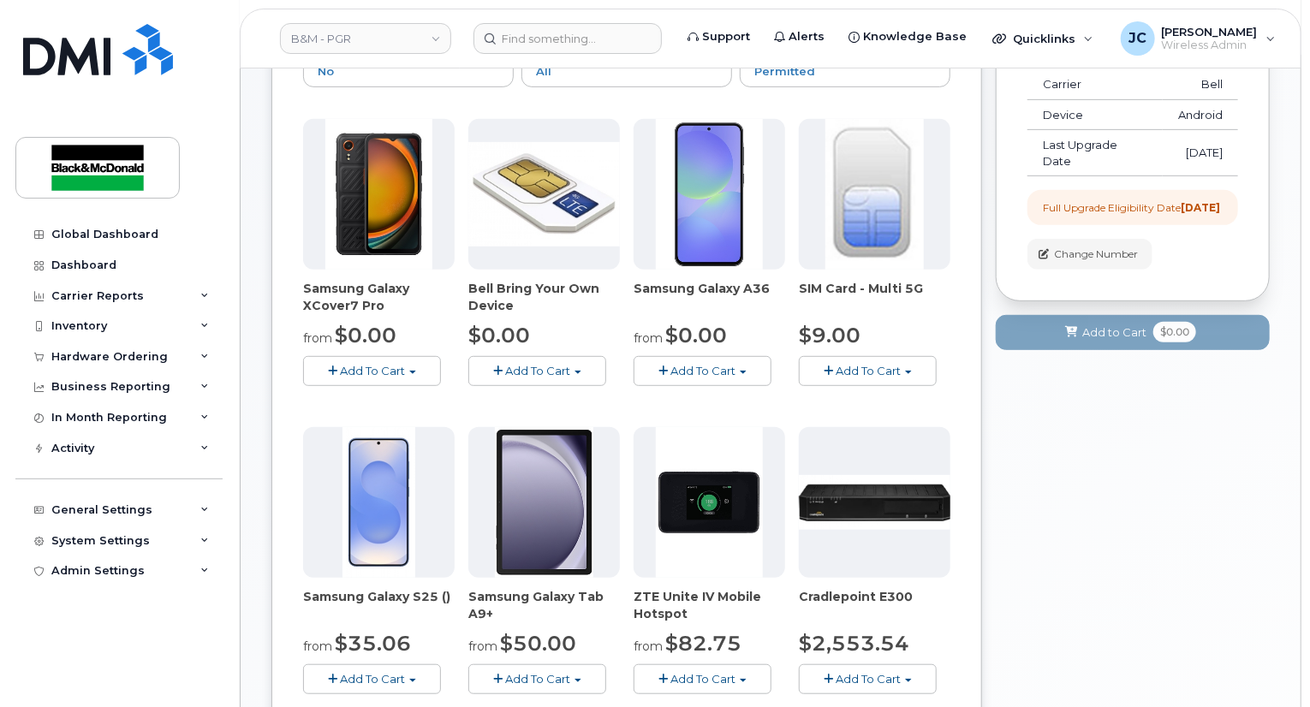
scroll to position [342, 0]
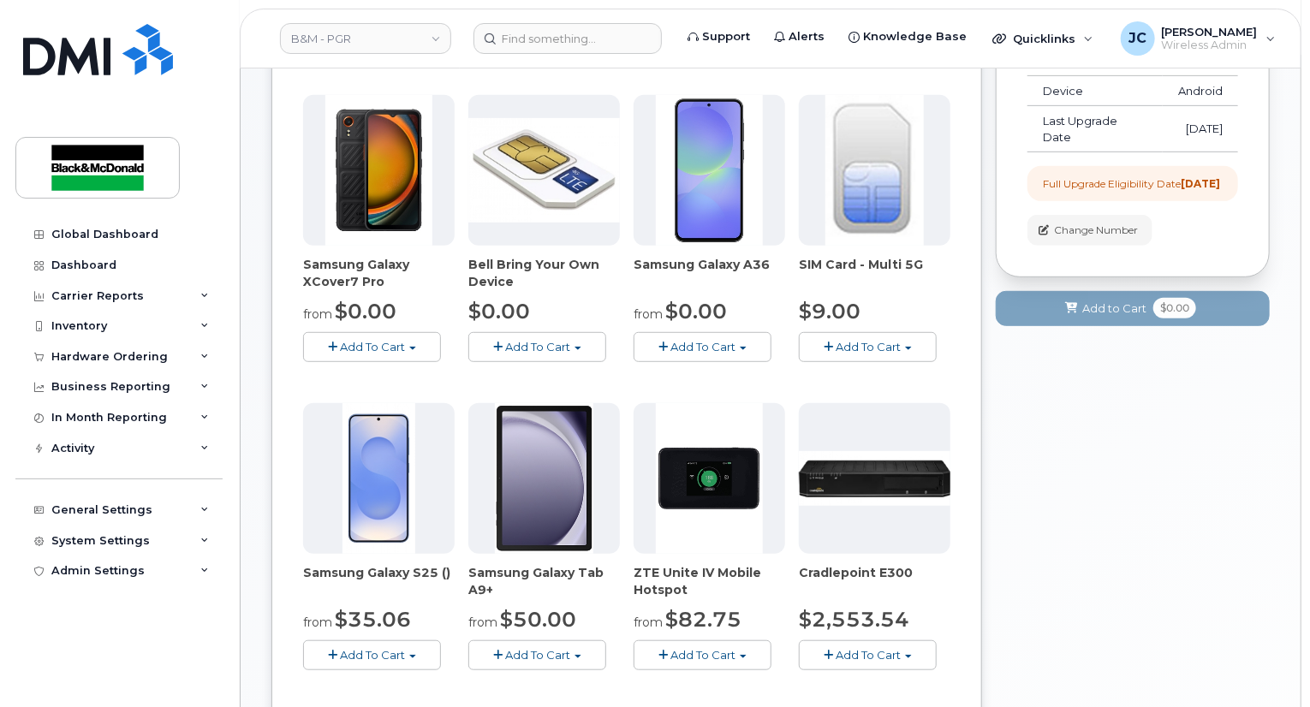
click at [729, 340] on span "Add To Cart" at bounding box center [702, 347] width 65 height 14
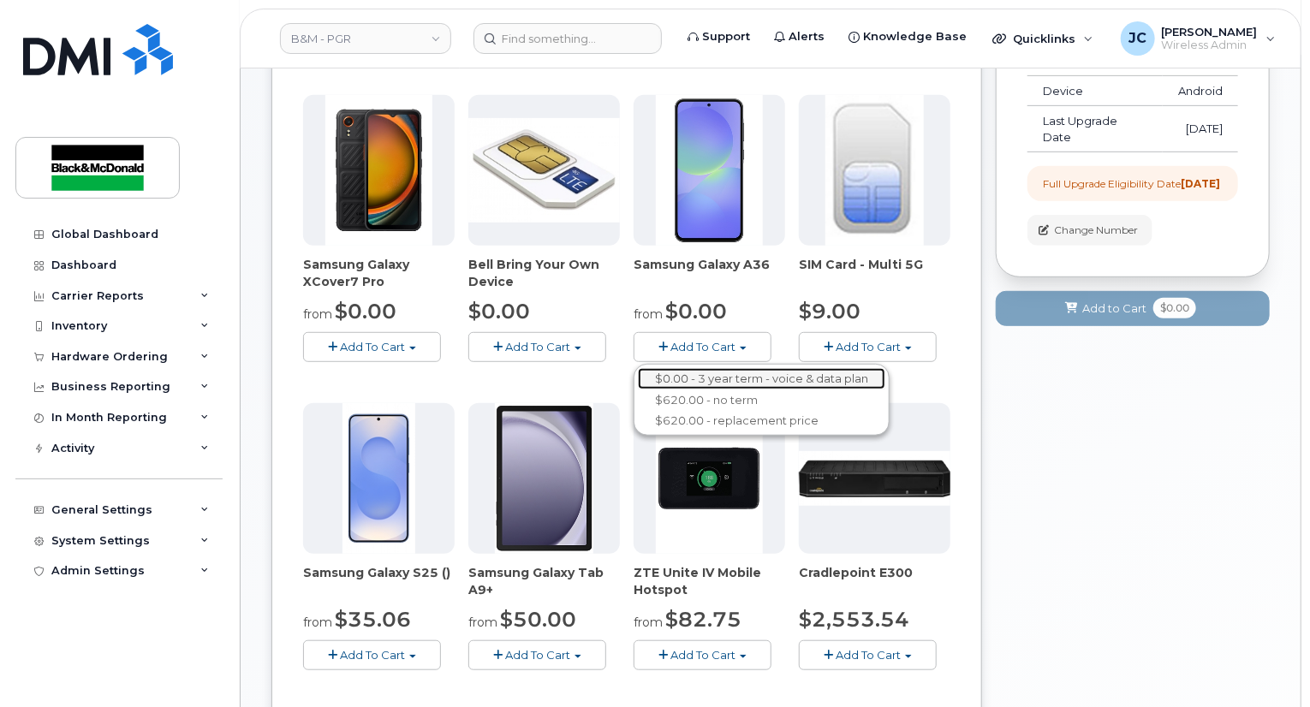
click at [749, 368] on link "$0.00 - 3 year term - voice & data plan" at bounding box center [761, 378] width 247 height 21
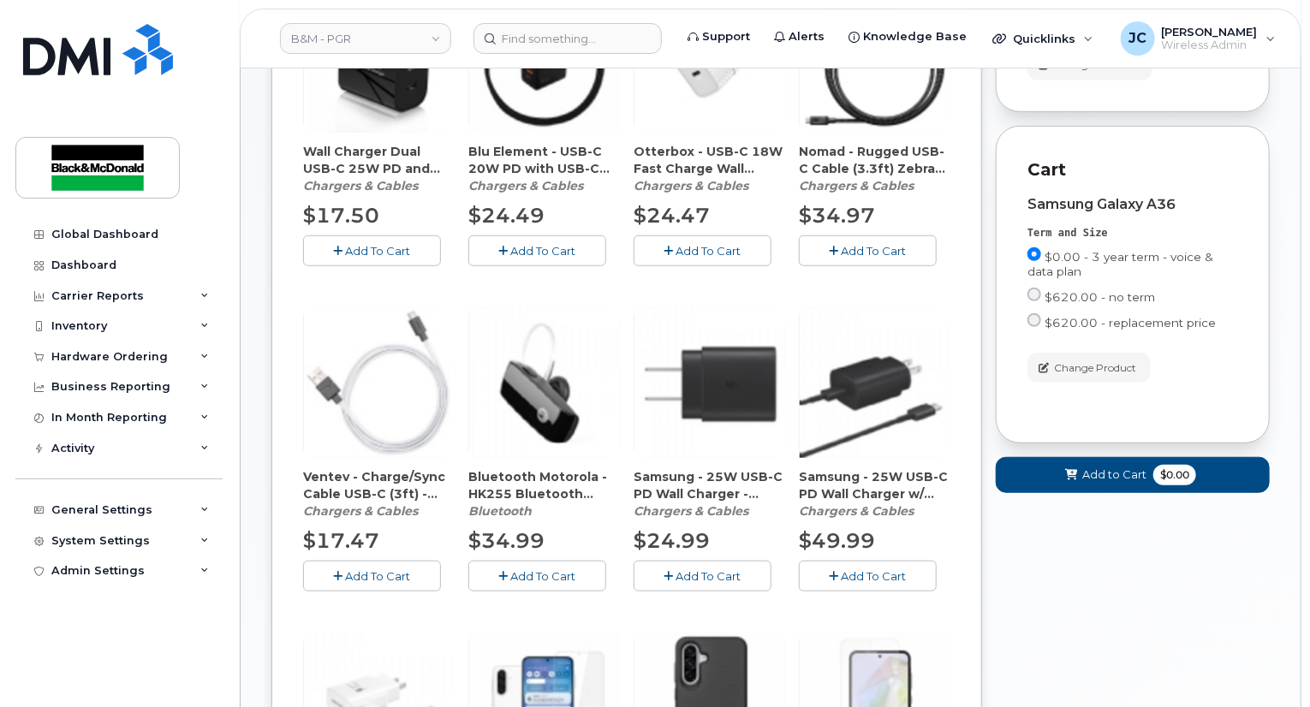
scroll to position [514, 0]
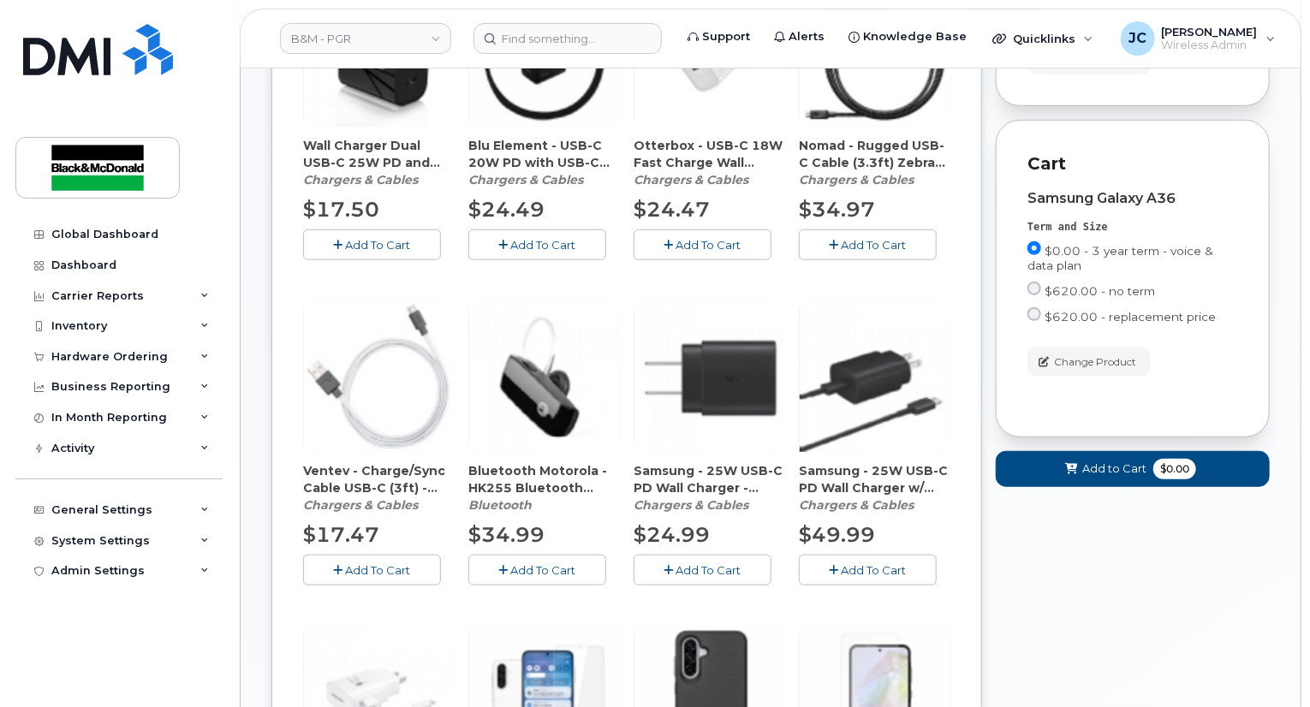
click at [712, 563] on span "Add To Cart" at bounding box center [708, 570] width 65 height 14
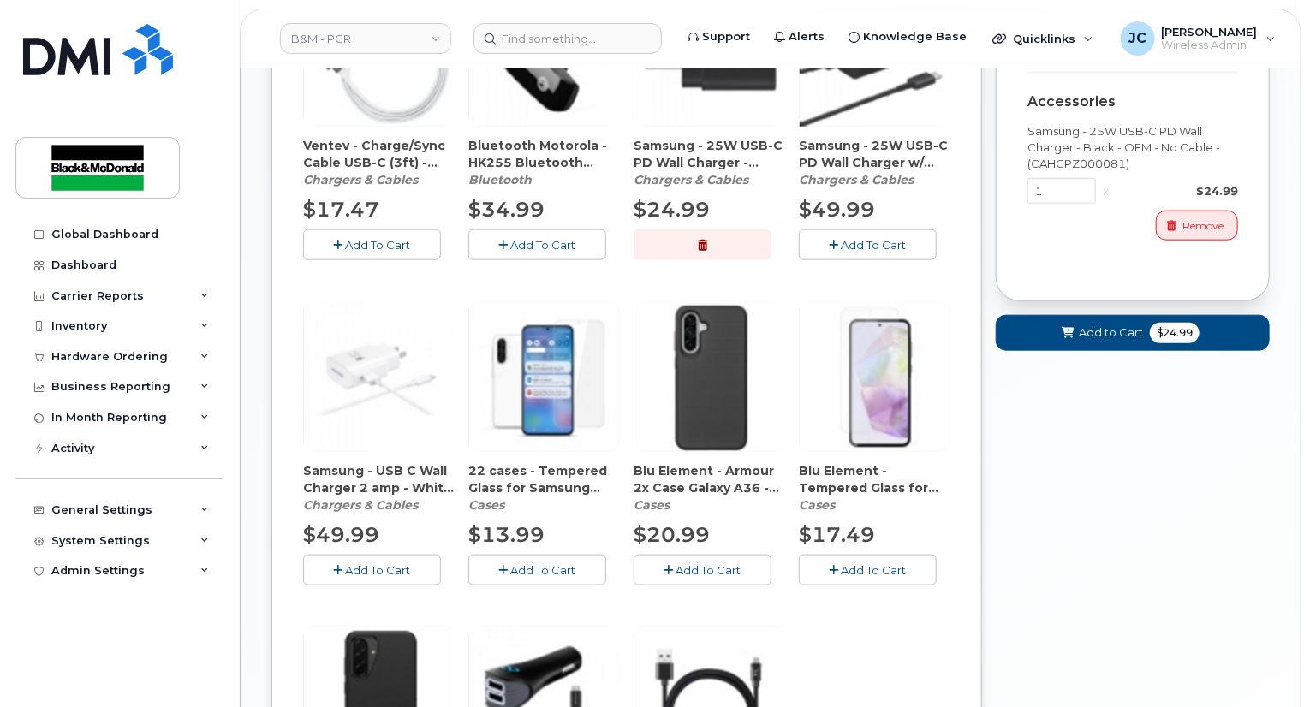
scroll to position [856, 0]
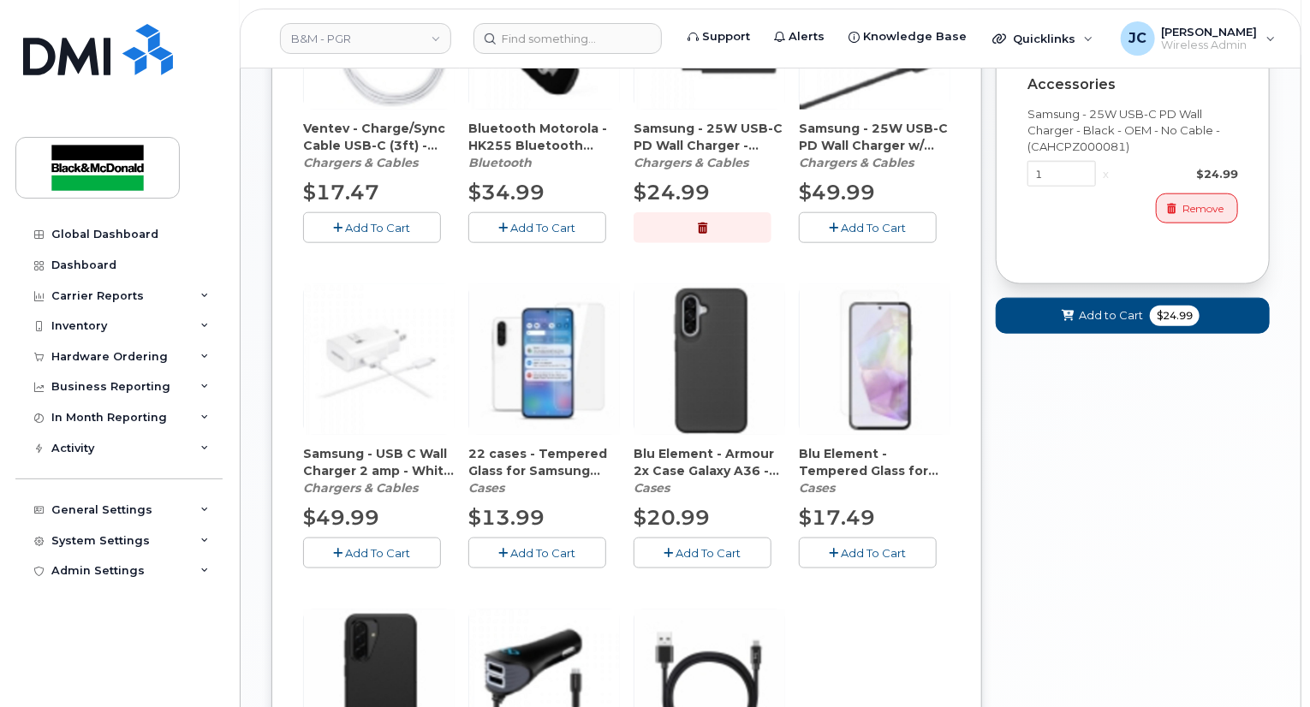
click at [532, 546] on span "Add To Cart" at bounding box center [543, 553] width 65 height 14
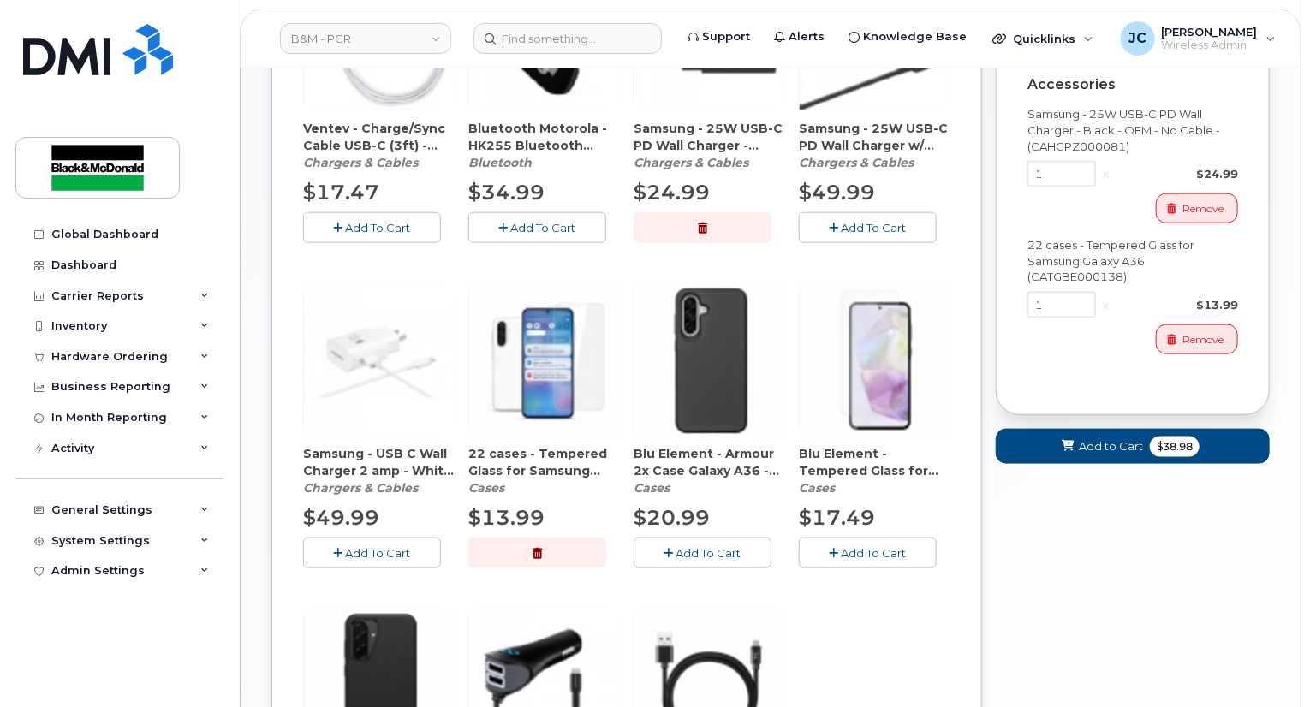
scroll to position [1113, 0]
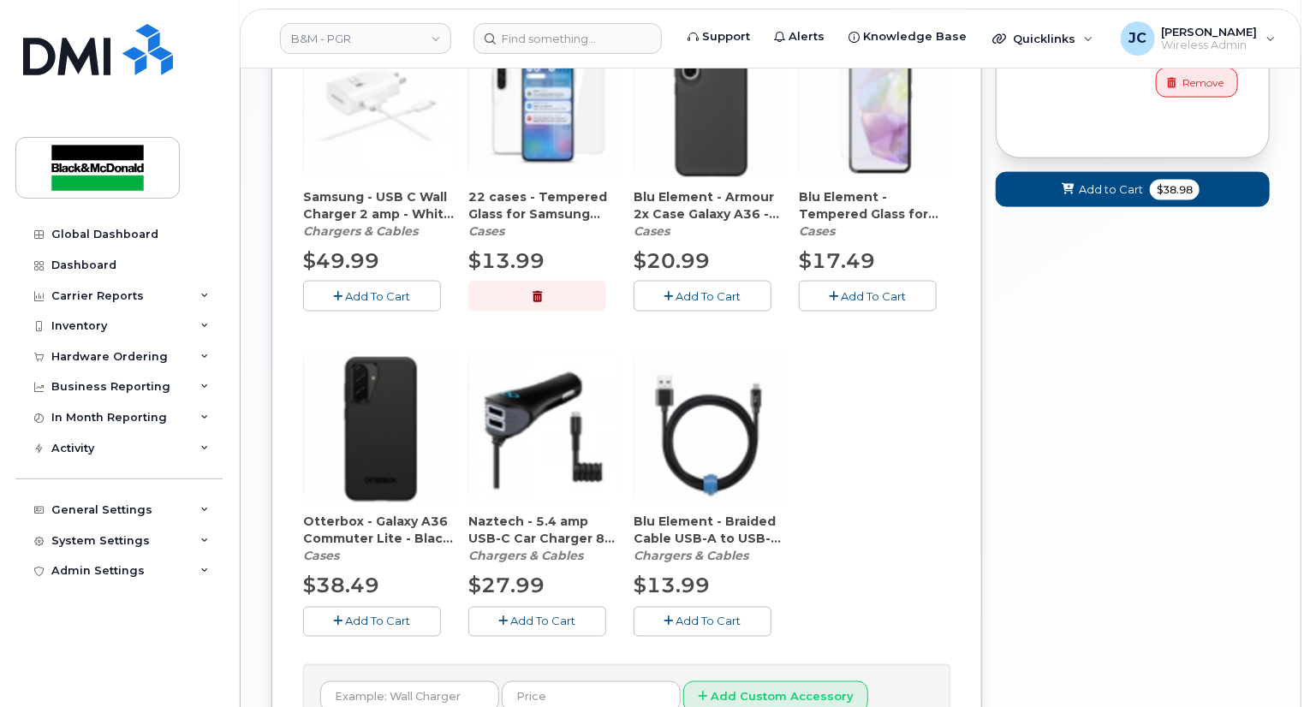
click at [384, 615] on span "Add To Cart" at bounding box center [378, 622] width 65 height 14
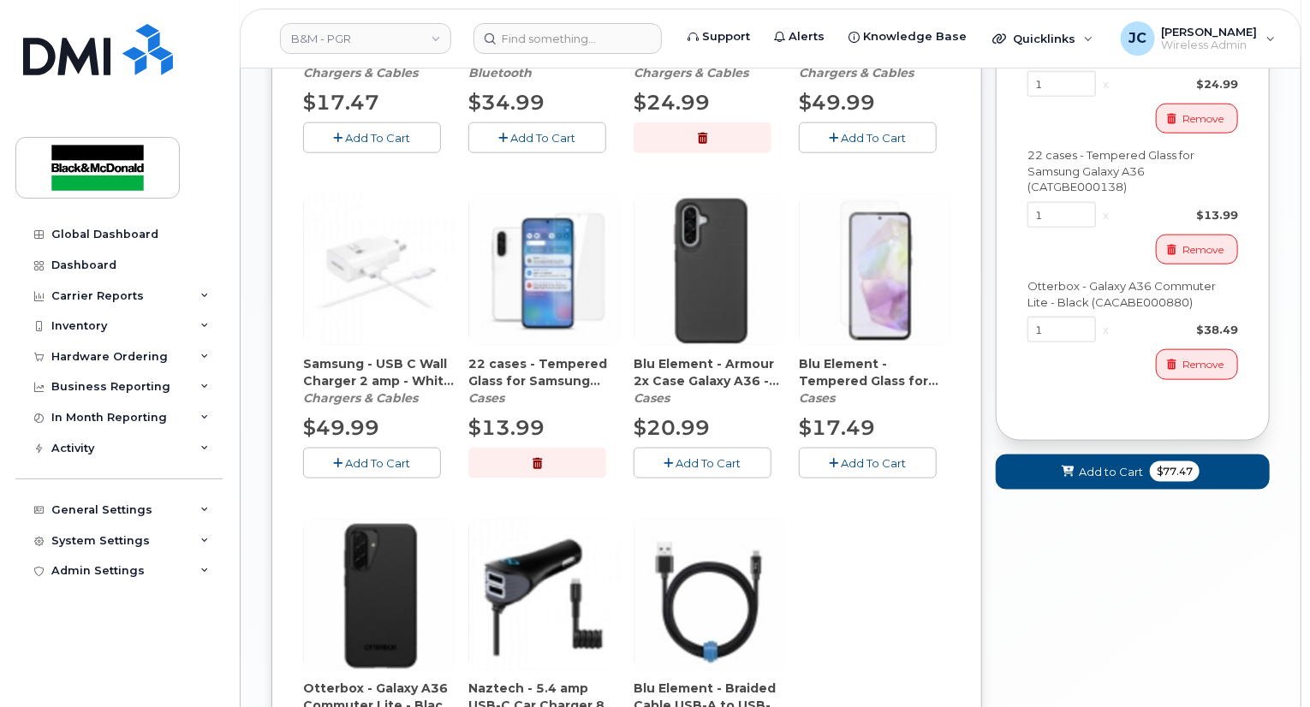
scroll to position [935, 0]
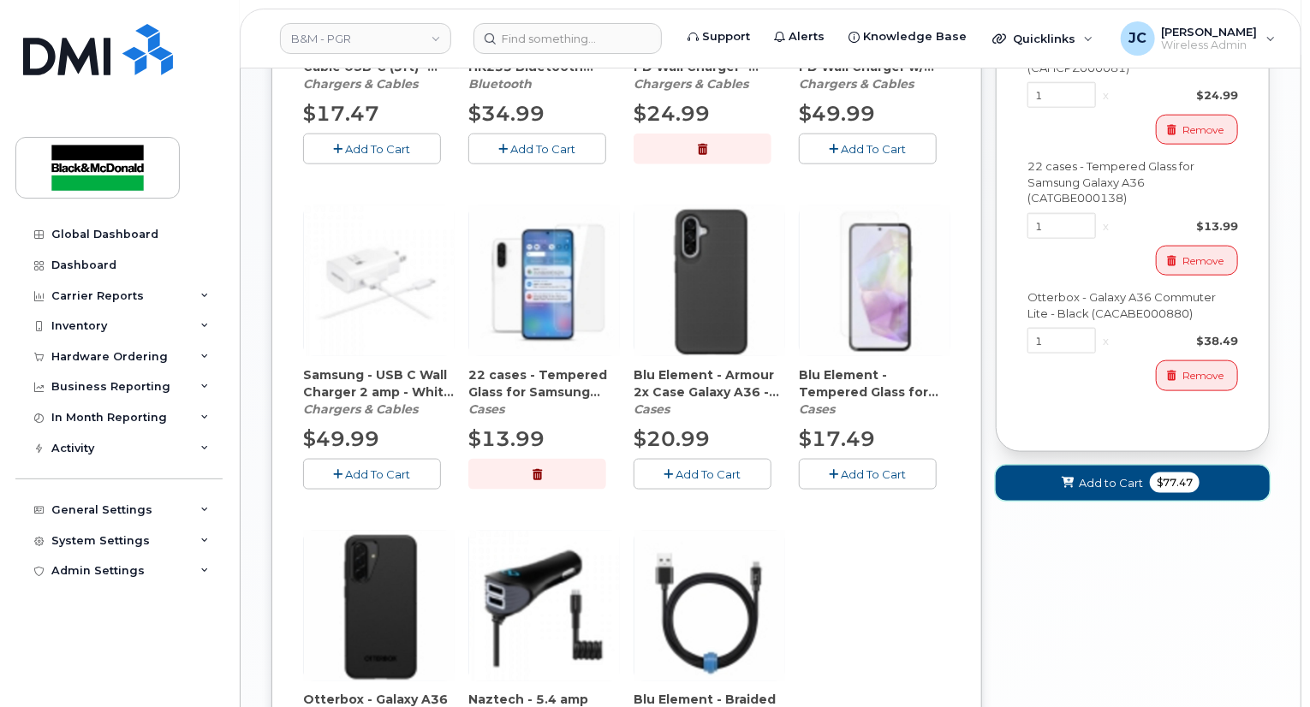
click at [1078, 484] on button "Add to Cart $77.47" at bounding box center [1133, 483] width 274 height 35
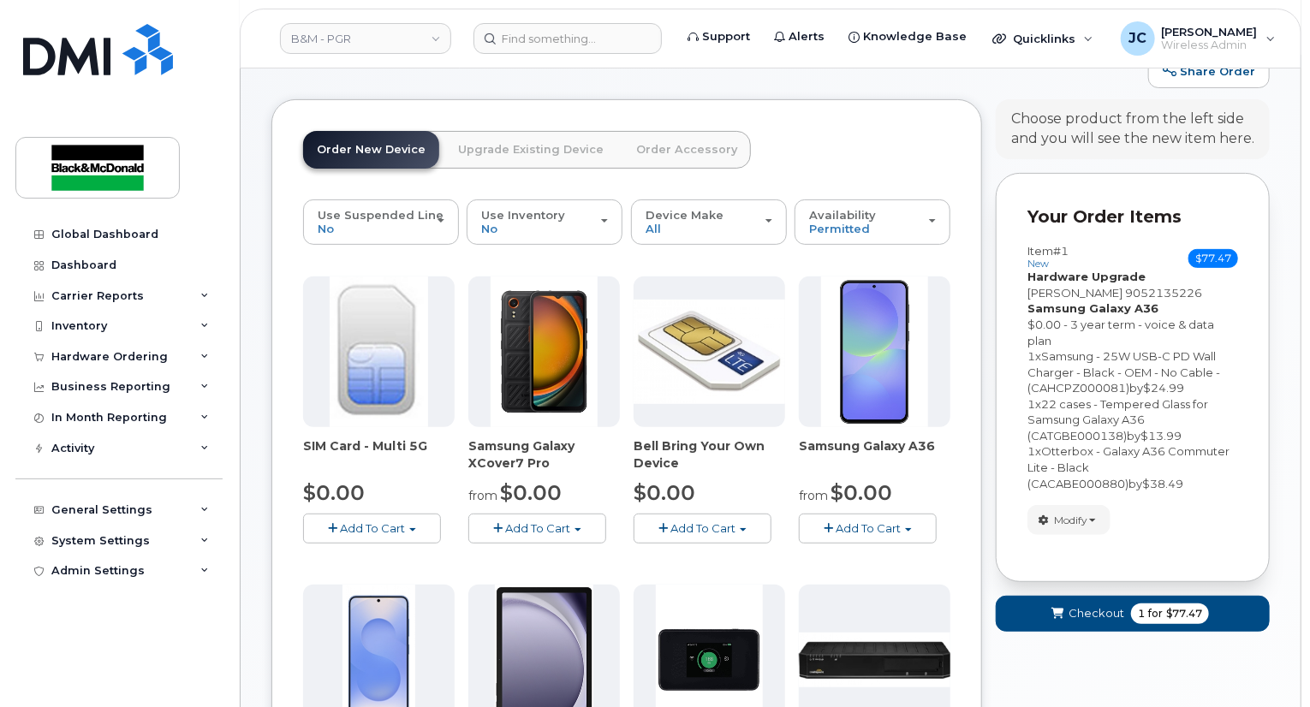
scroll to position [136, 0]
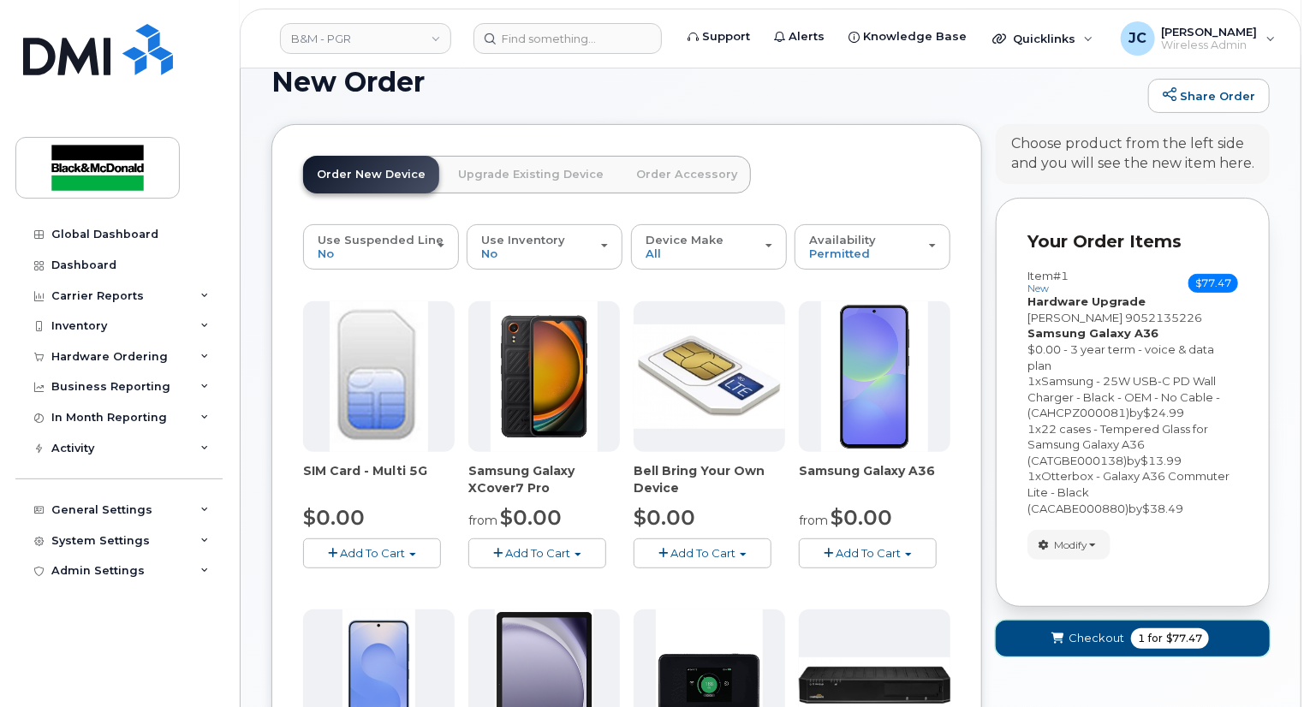
click at [1080, 630] on span "Checkout" at bounding box center [1096, 638] width 56 height 16
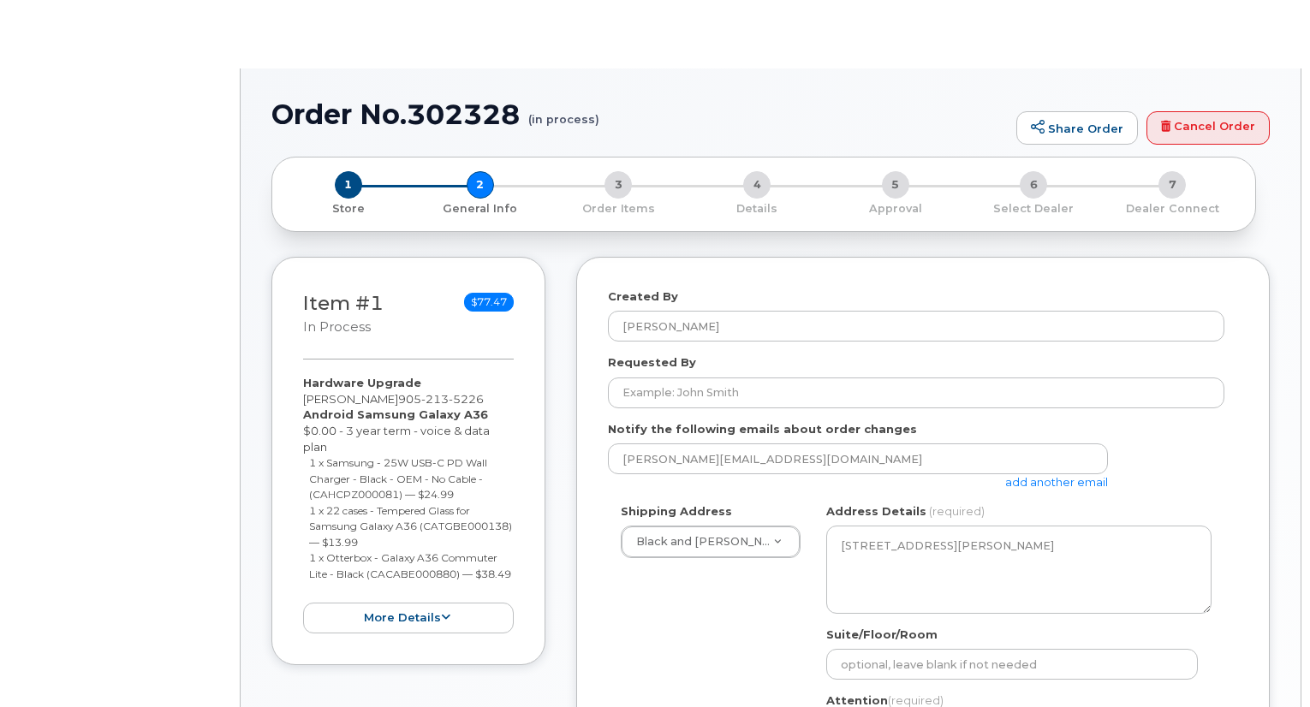
select select
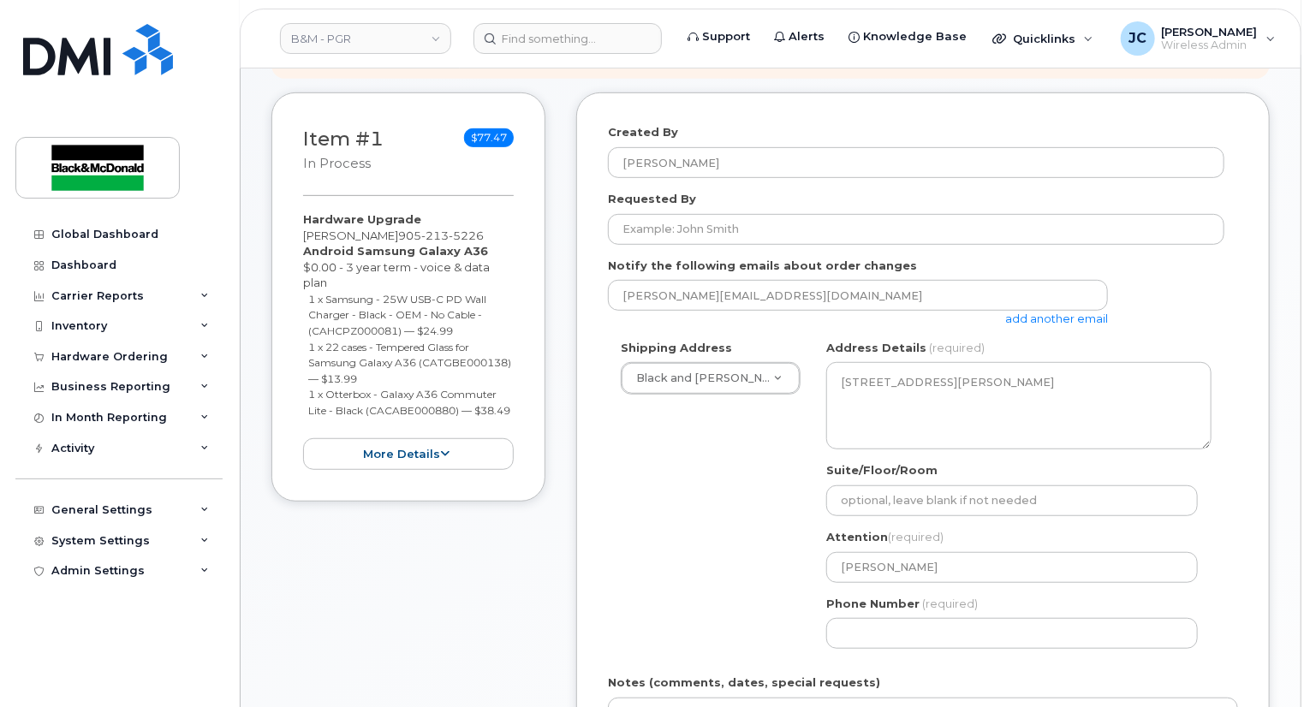
scroll to position [342, 0]
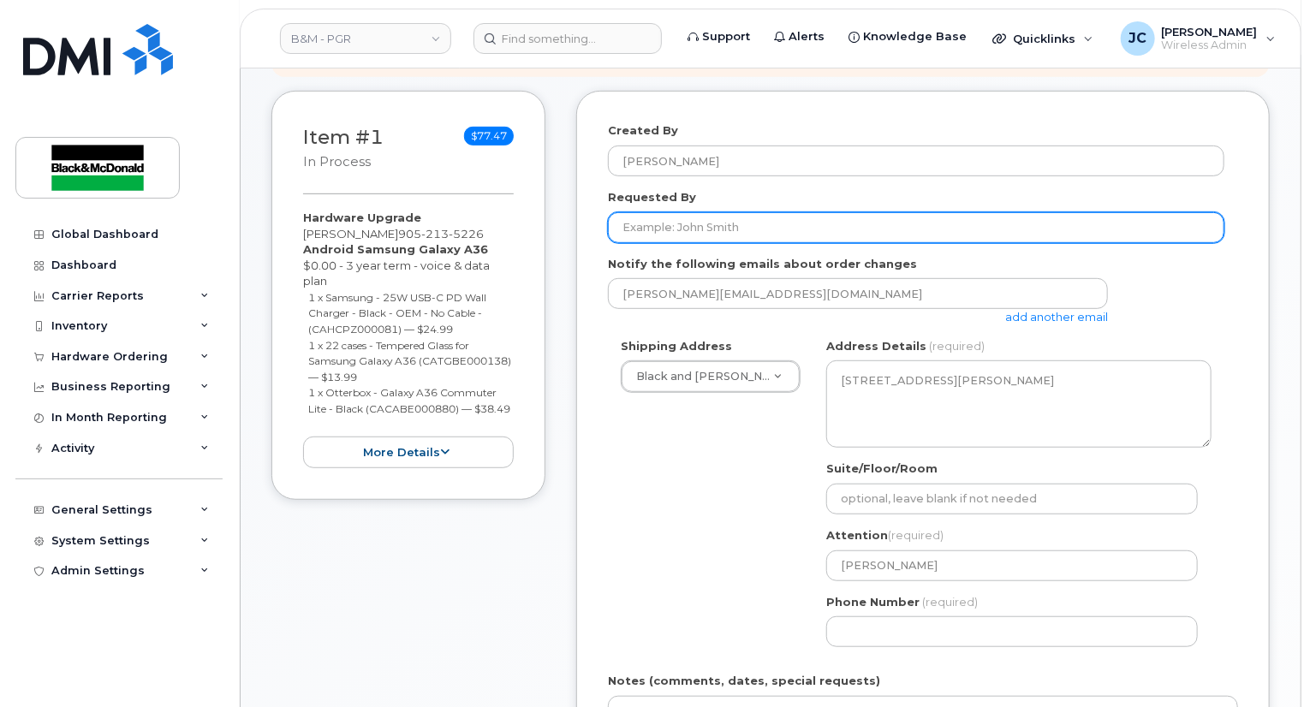
click at [657, 212] on input "Requested By" at bounding box center [916, 227] width 616 height 31
type input "upgrade"
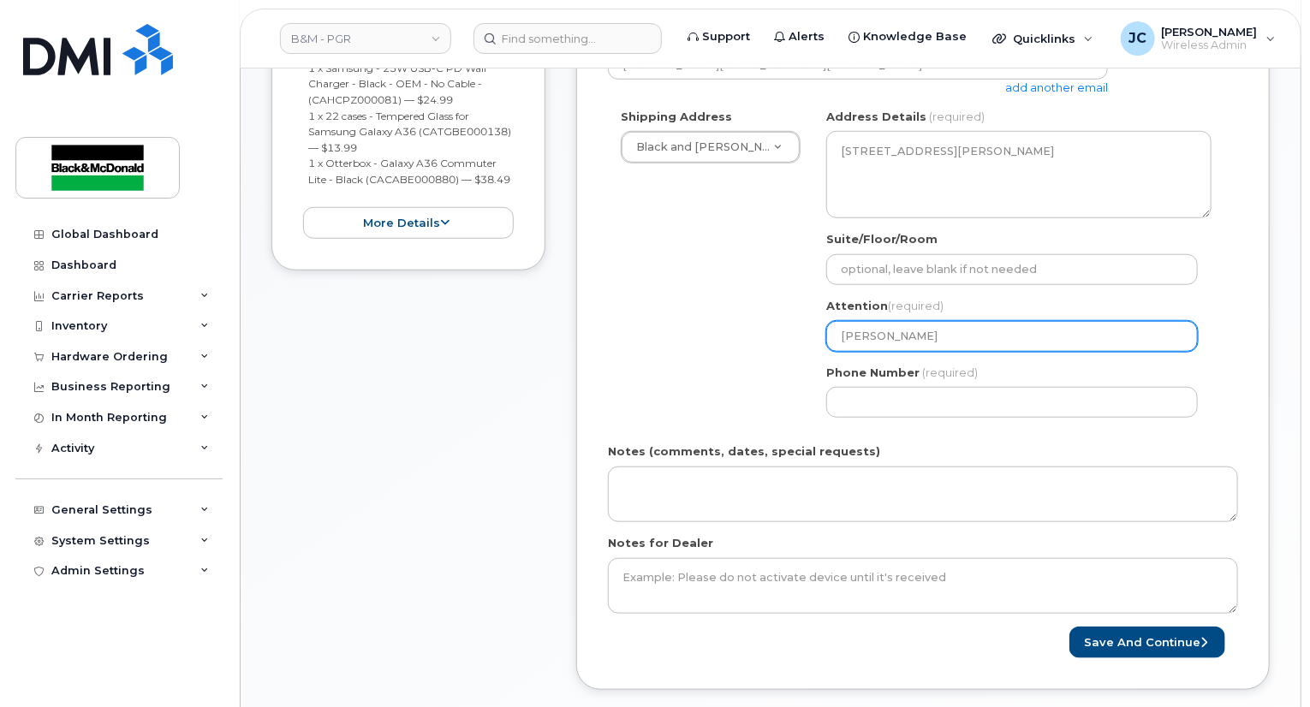
scroll to position [599, 0]
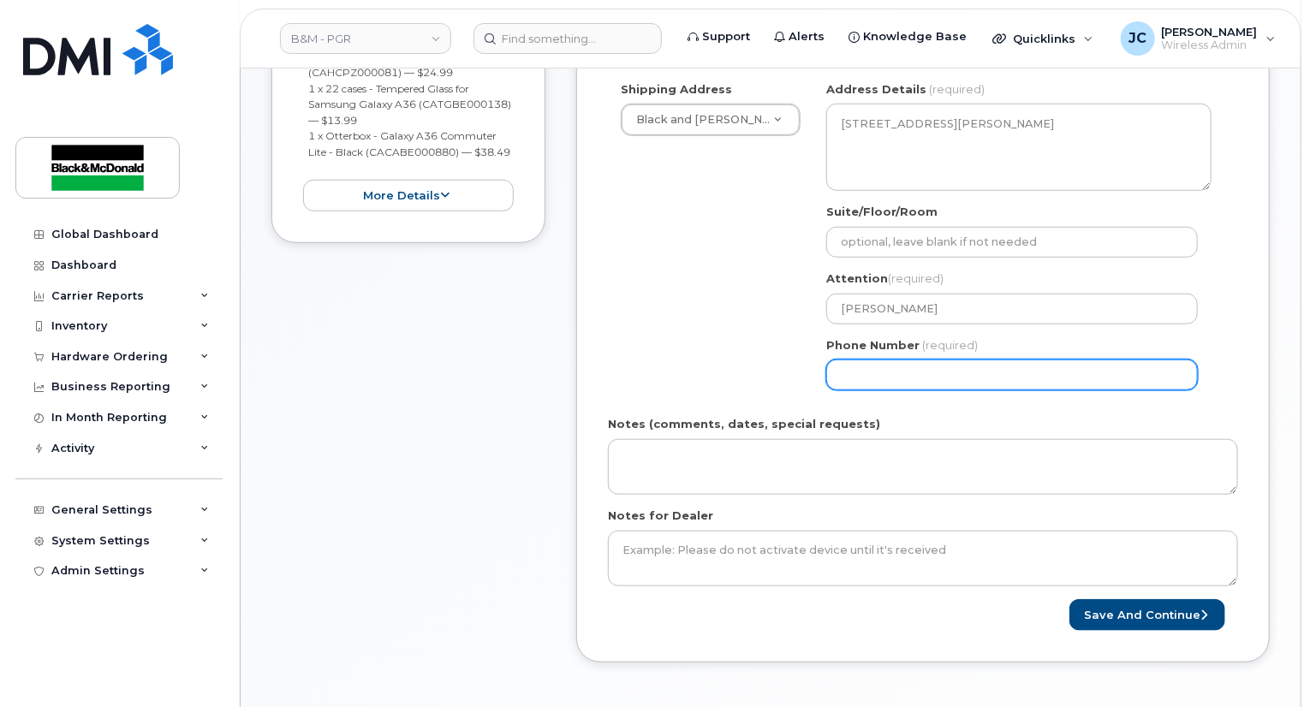
click at [861, 367] on input "Phone Number" at bounding box center [1012, 375] width 372 height 31
type input "9056213135"
drag, startPoint x: 930, startPoint y: 364, endPoint x: 913, endPoint y: 371, distance: 18.4
click at [913, 371] on input "9056213135" at bounding box center [1012, 375] width 372 height 31
click at [904, 361] on input "9056213135" at bounding box center [1012, 375] width 372 height 31
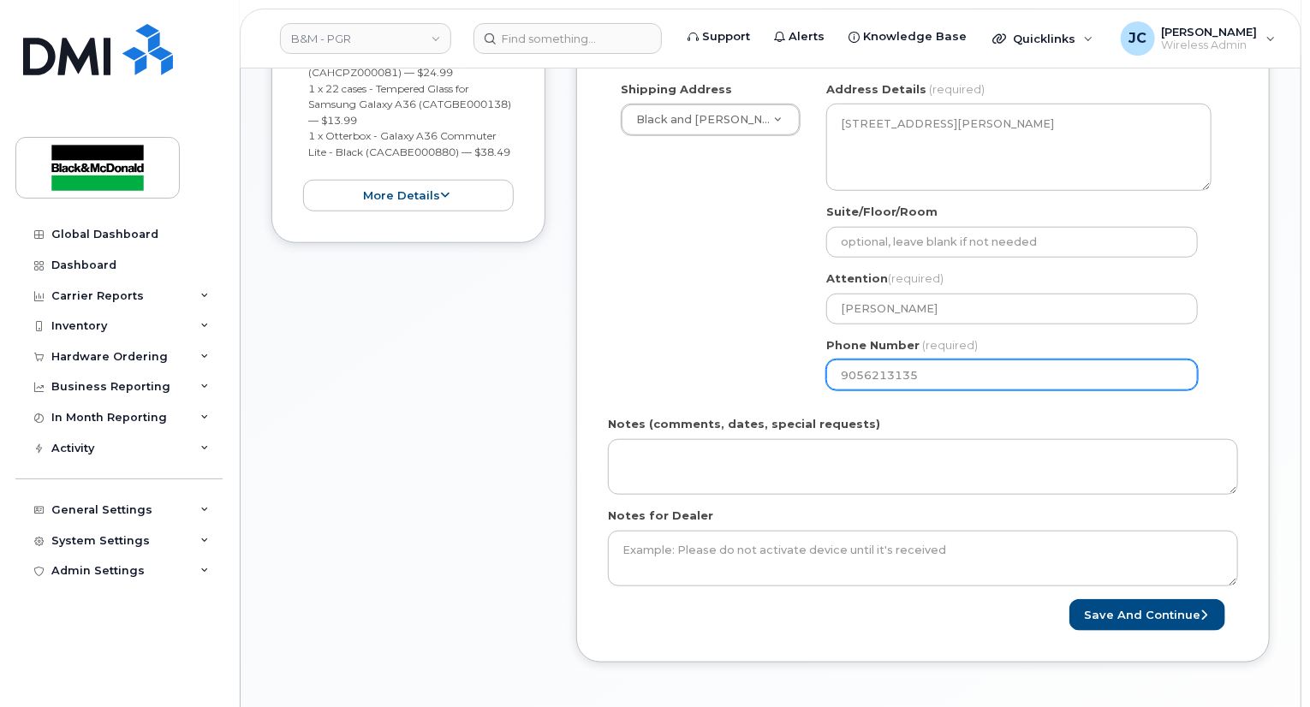
click at [915, 360] on input "9056213135" at bounding box center [1012, 375] width 372 height 31
drag, startPoint x: 921, startPoint y: 360, endPoint x: 887, endPoint y: 364, distance: 34.5
click at [887, 364] on input "9056213135" at bounding box center [1012, 375] width 372 height 31
select select
type input "905621313"
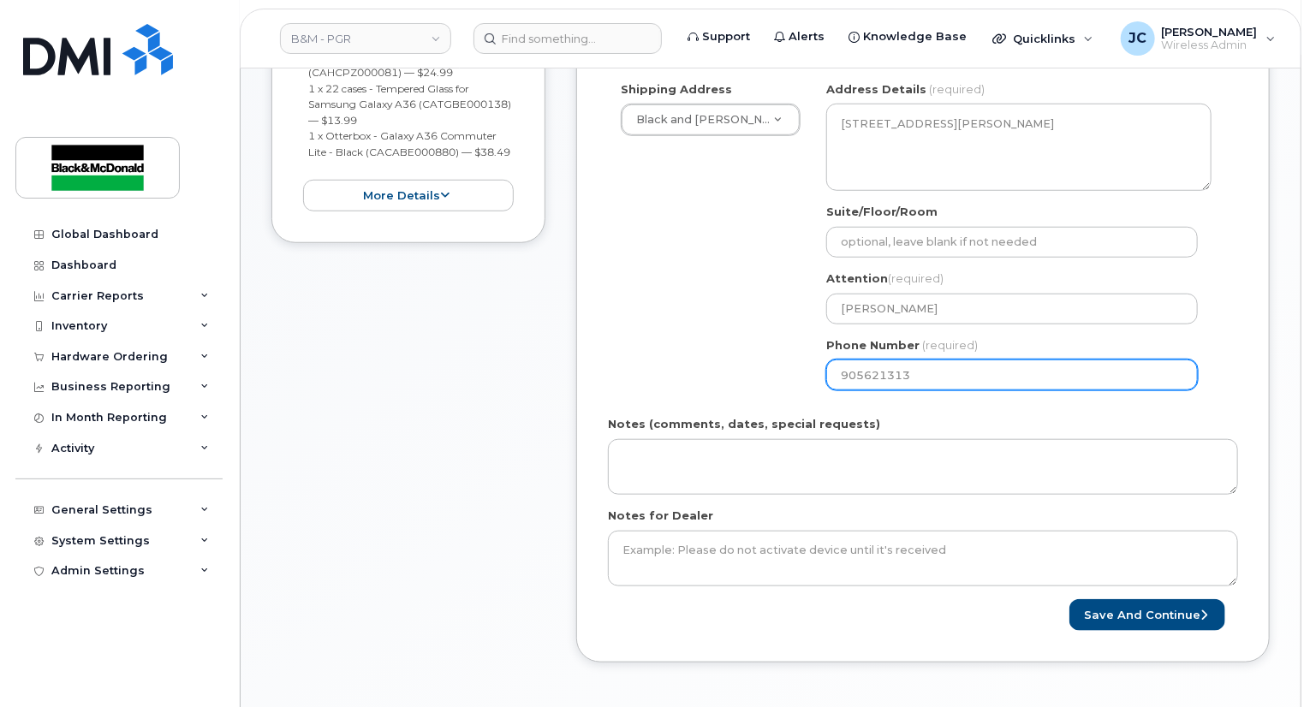
select select
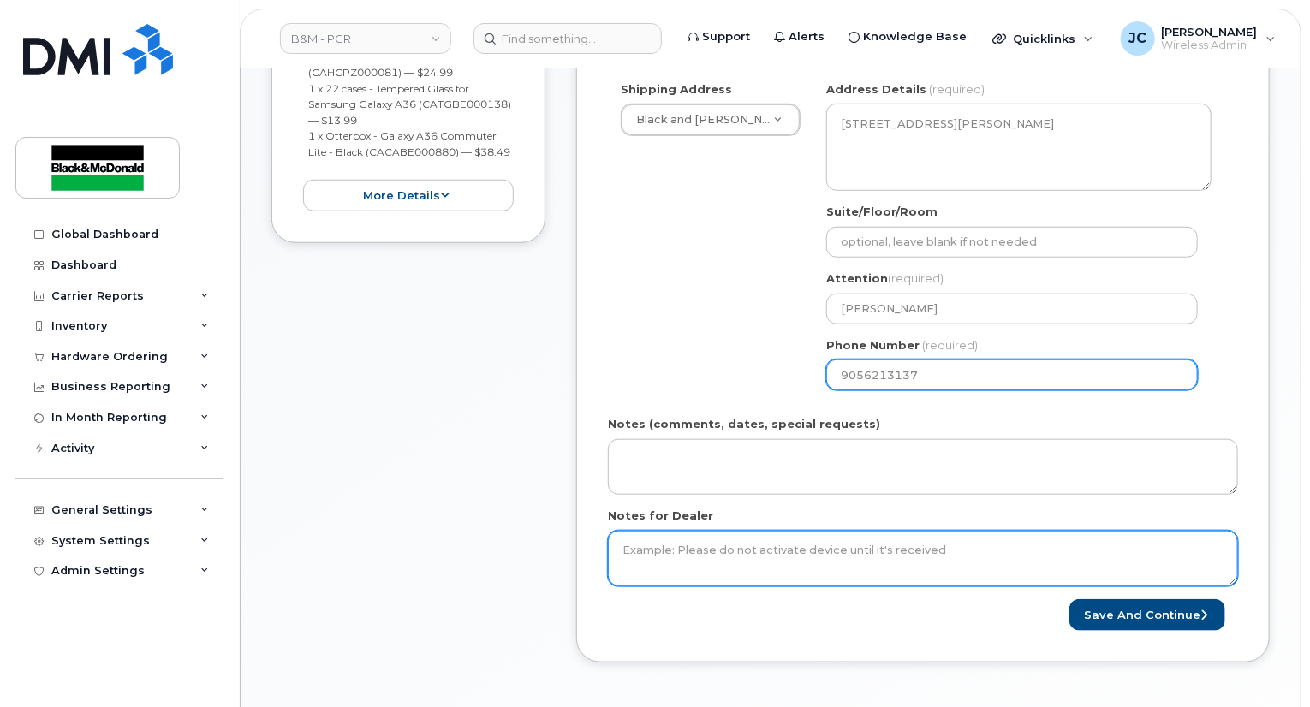
type input "9056213137"
click at [648, 531] on textarea "Notes for Dealer" at bounding box center [923, 559] width 630 height 57
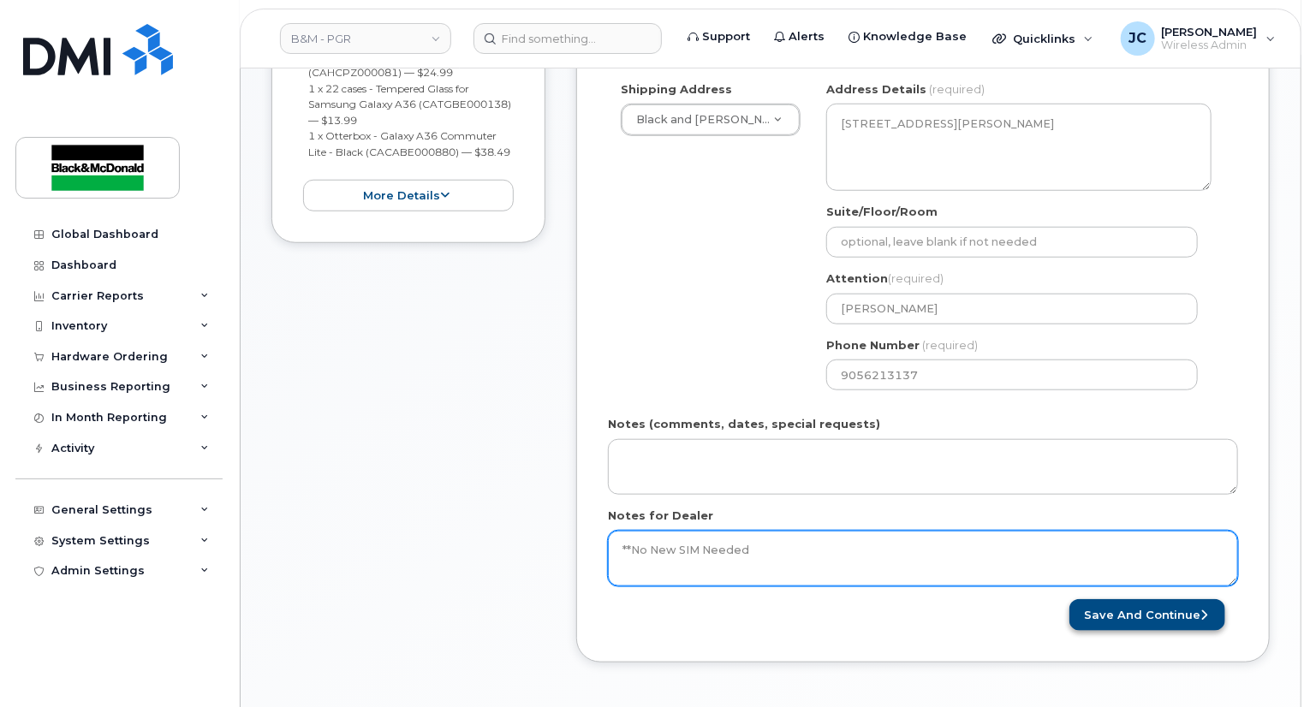
type textarea "**No New SIM Needed"
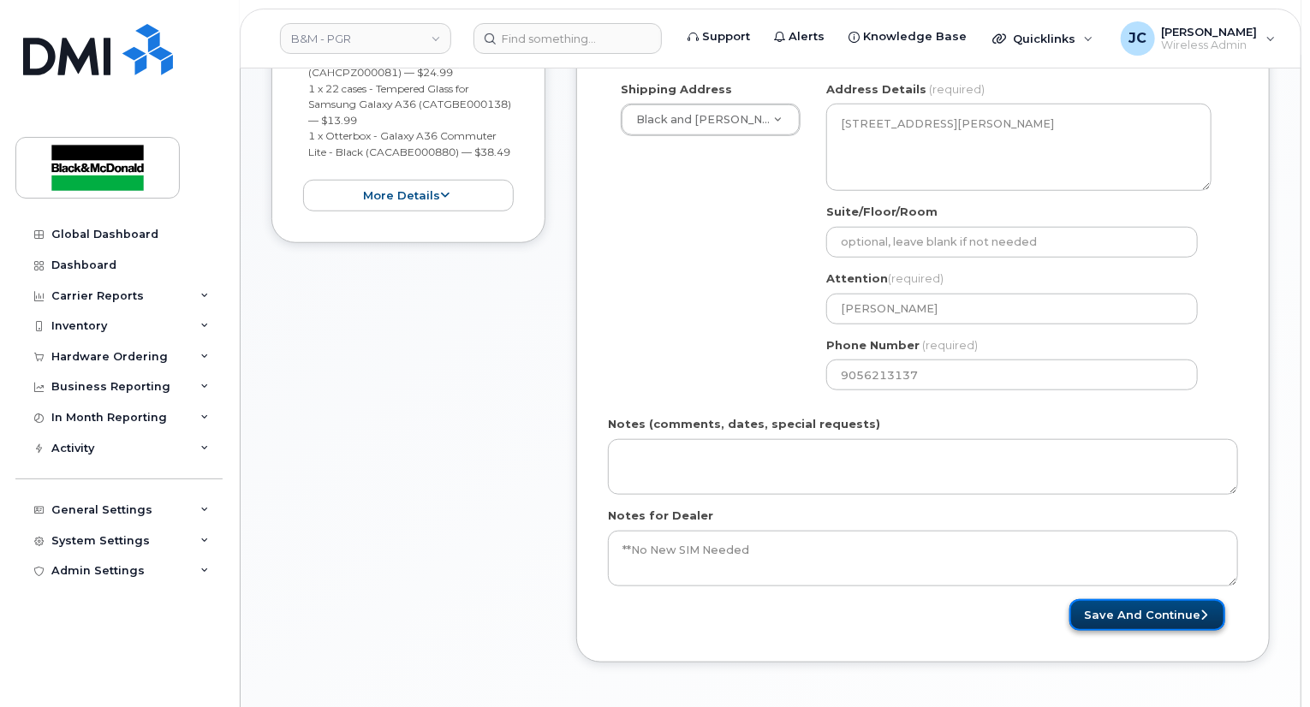
click at [1139, 599] on button "Save and Continue" at bounding box center [1147, 615] width 156 height 32
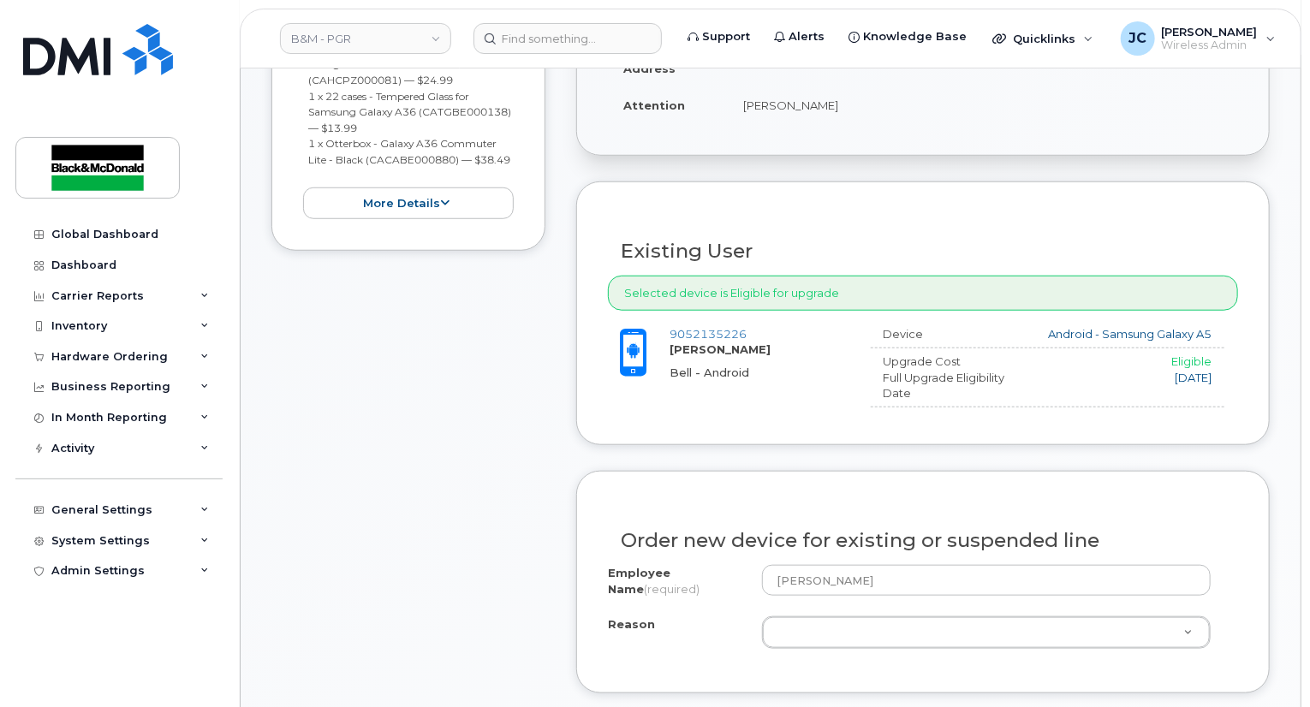
scroll to position [685, 0]
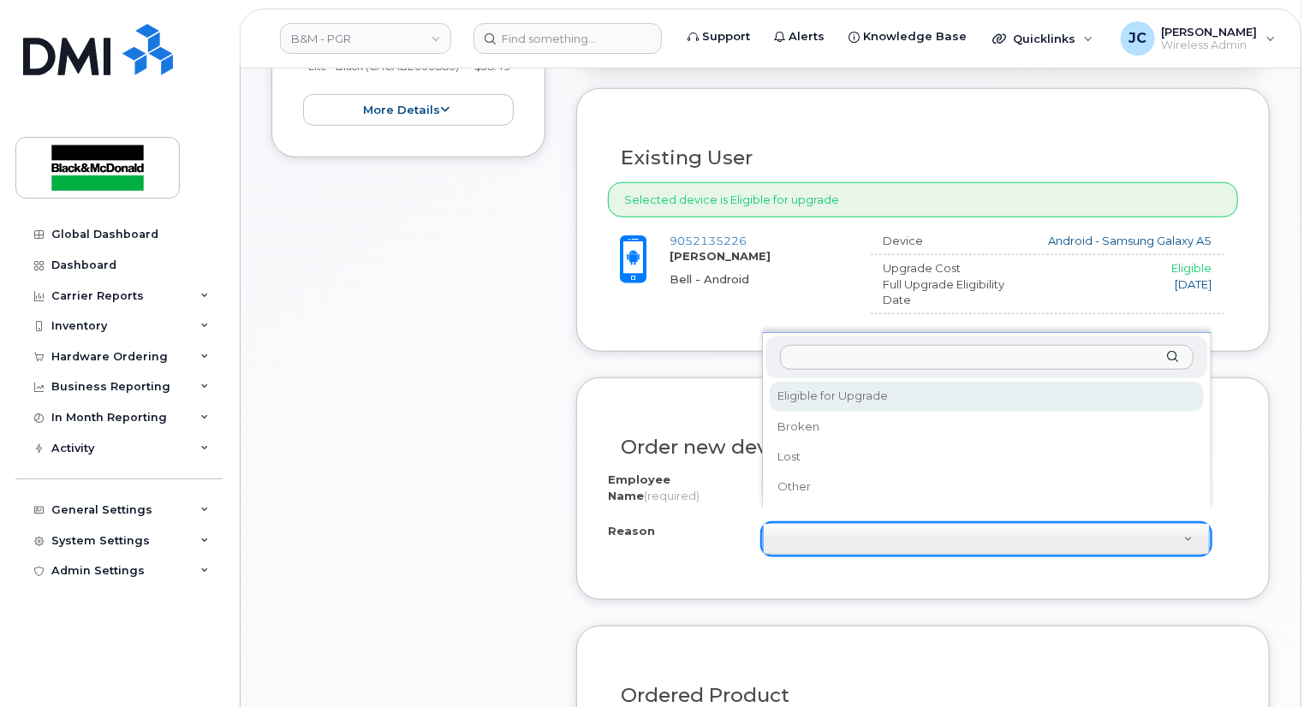
select select "eligible_for_upgrade"
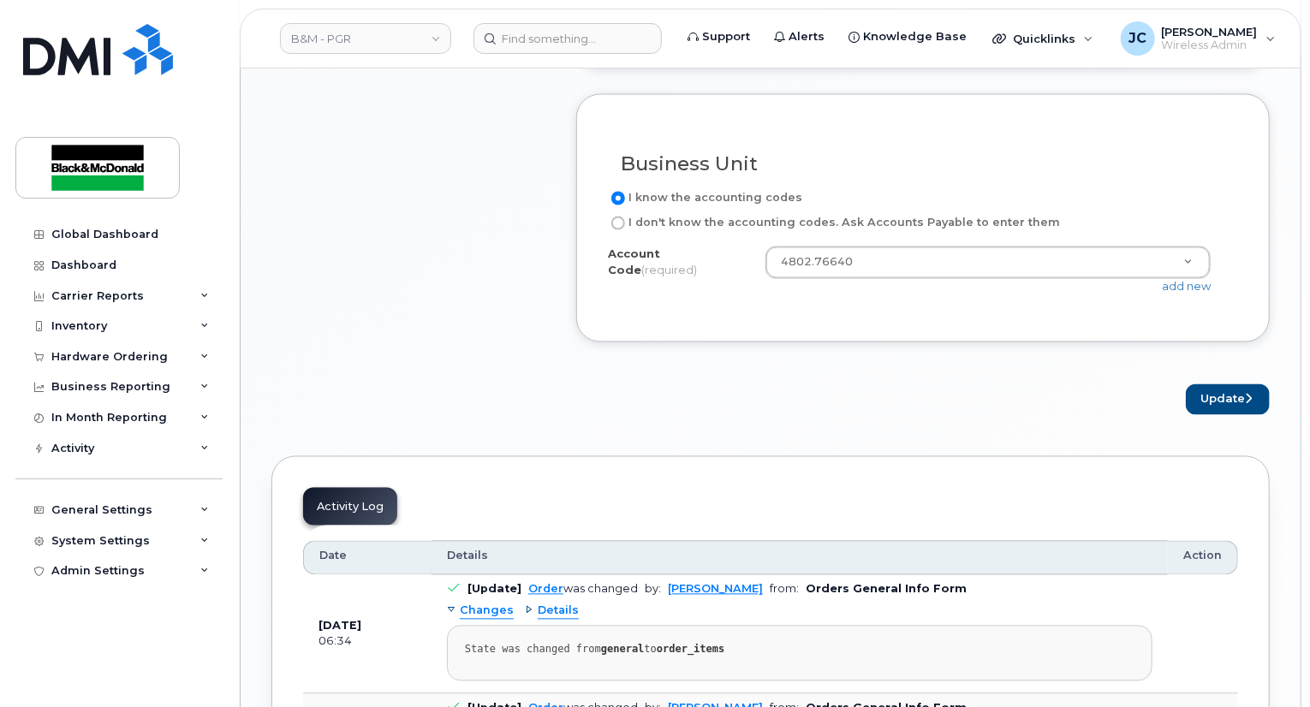
scroll to position [1455, 0]
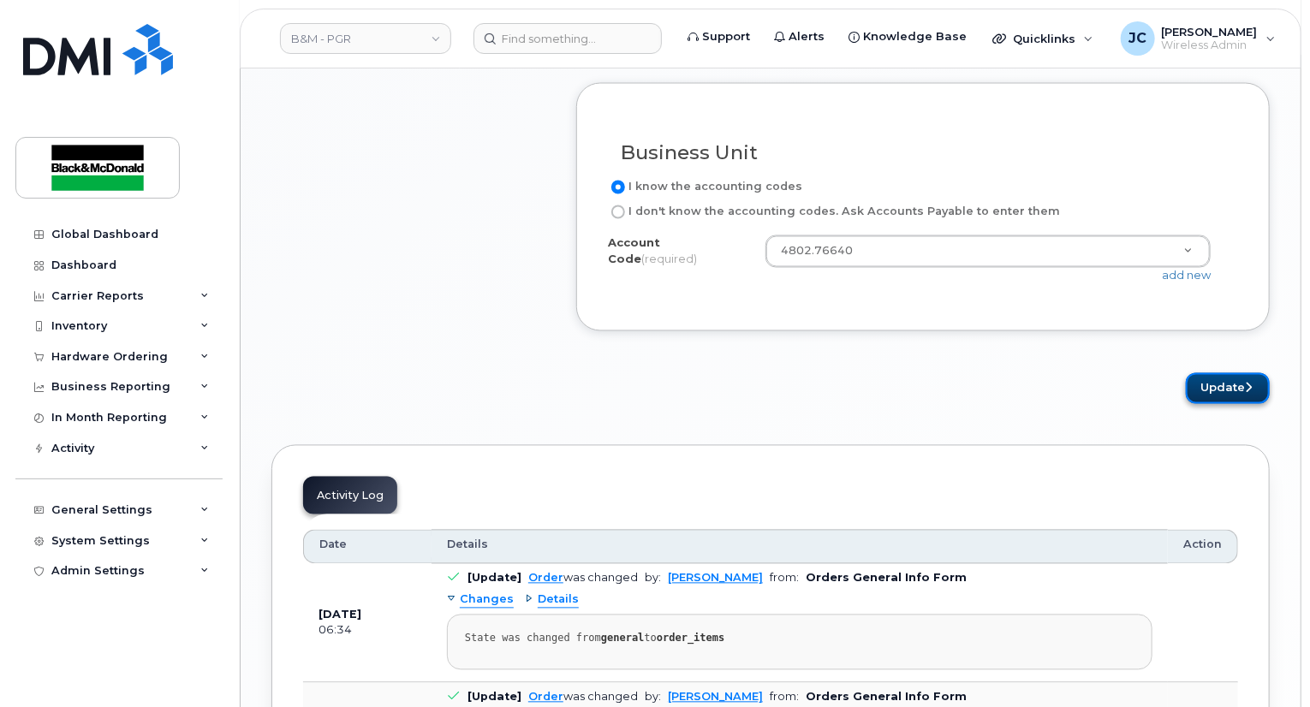
click at [1216, 373] on button "Update" at bounding box center [1228, 389] width 84 height 32
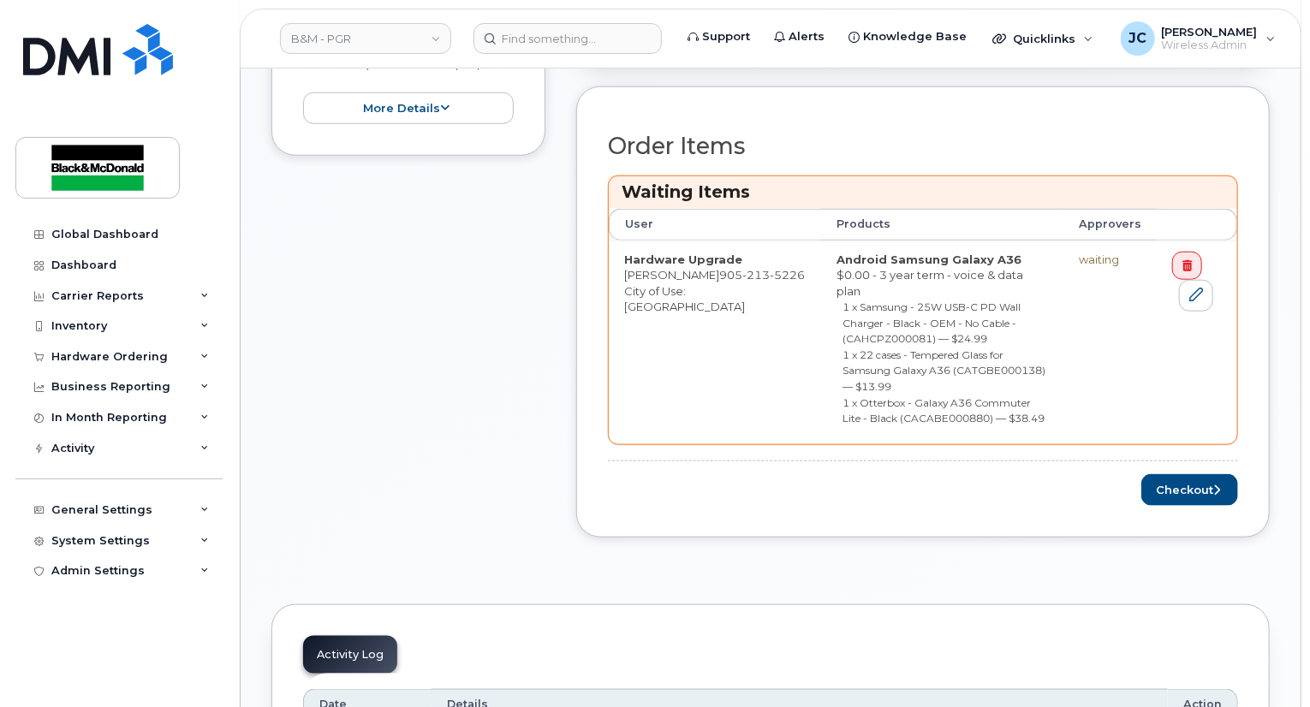
scroll to position [771, 0]
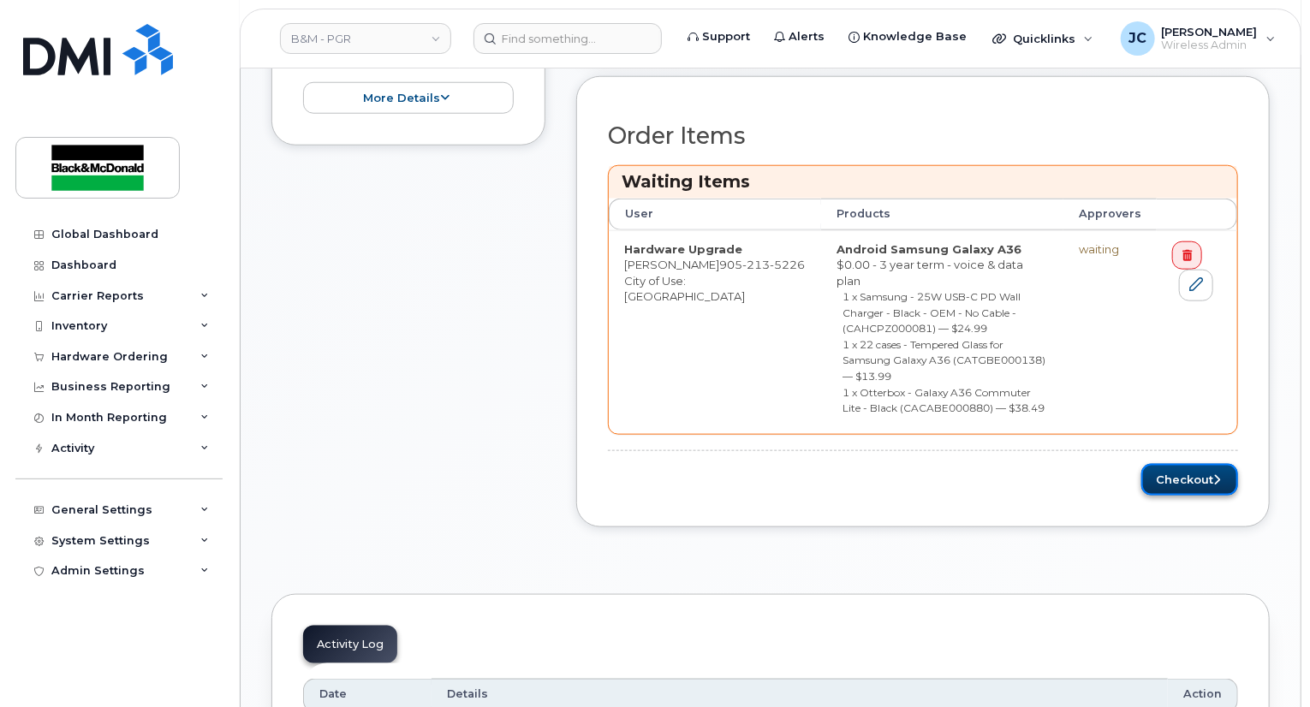
click at [1181, 464] on button "Checkout" at bounding box center [1189, 480] width 97 height 32
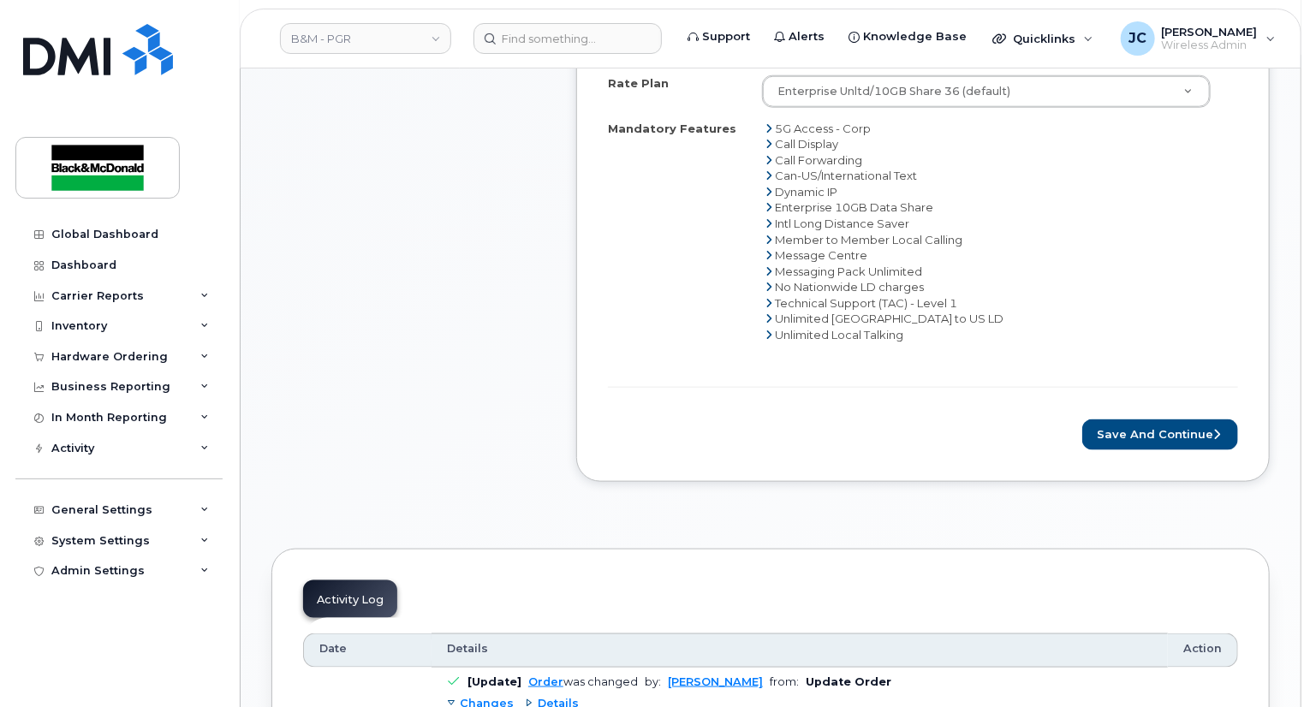
scroll to position [856, 0]
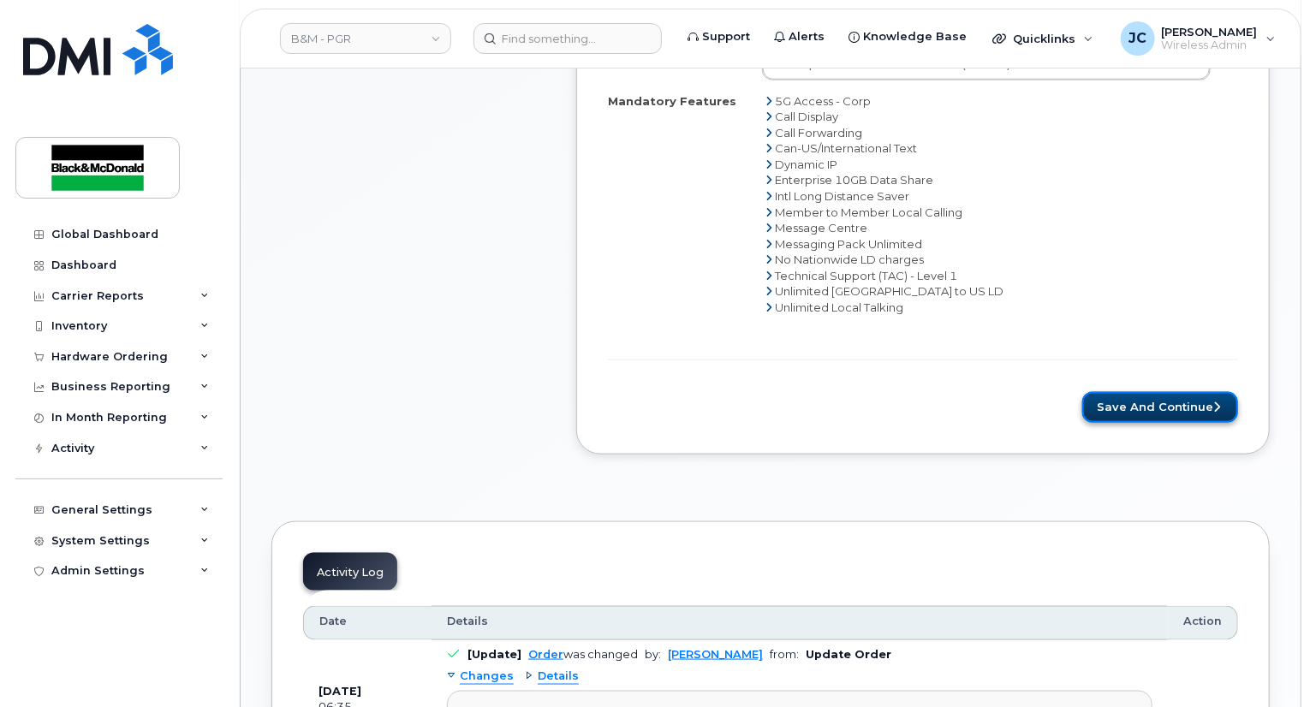
click at [1144, 392] on button "Save and Continue" at bounding box center [1160, 408] width 156 height 32
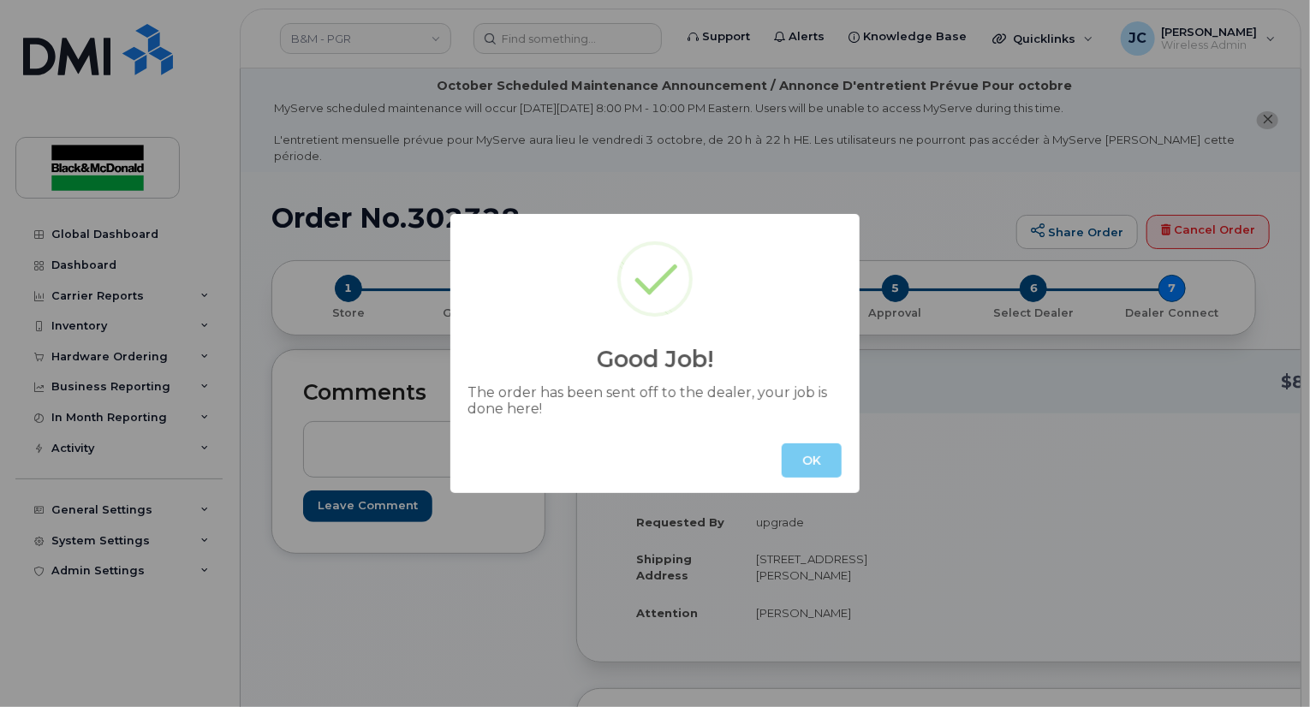
click at [816, 456] on button "OK" at bounding box center [812, 460] width 60 height 34
